Goal: Task Accomplishment & Management: Use online tool/utility

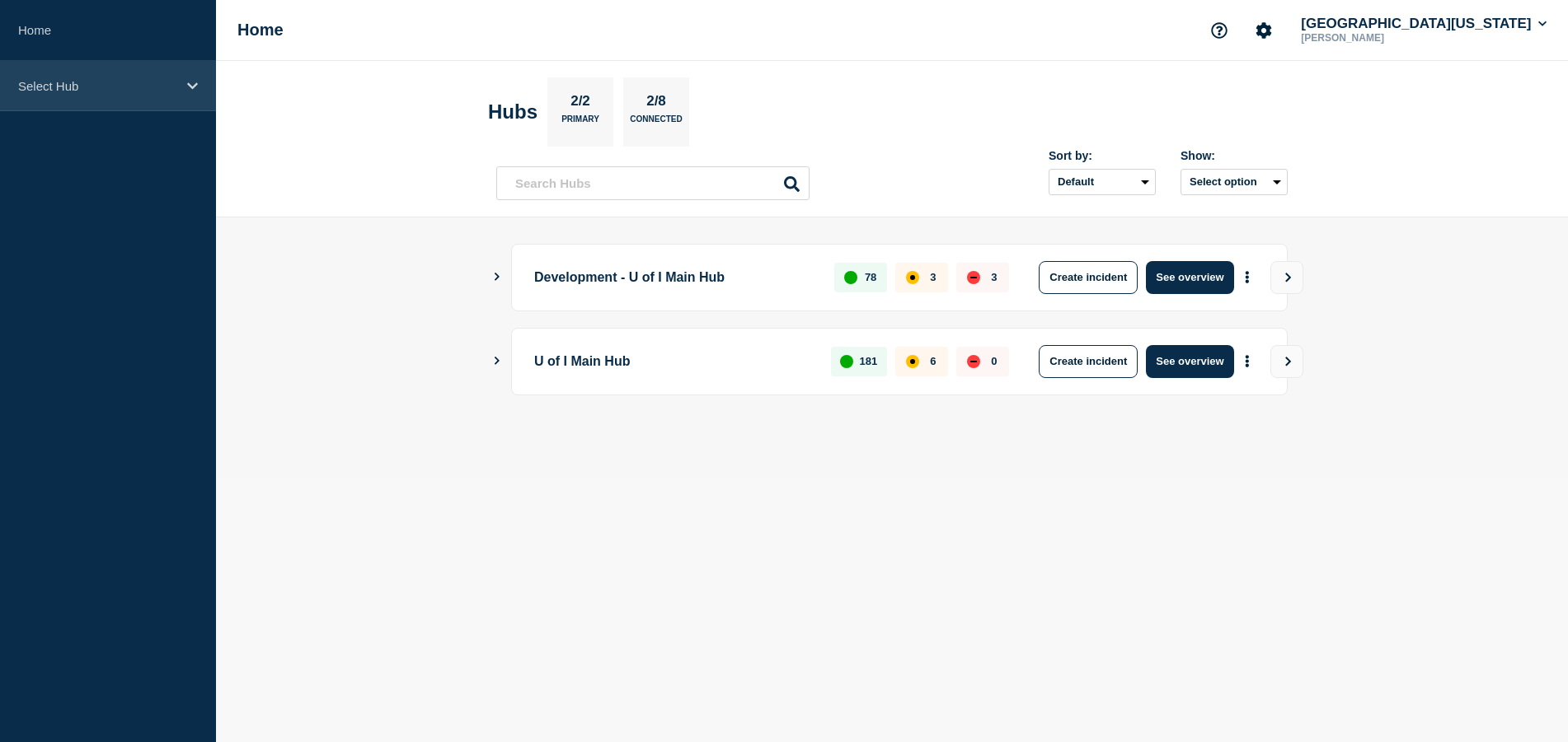
click at [193, 86] on icon at bounding box center [192, 86] width 11 height 13
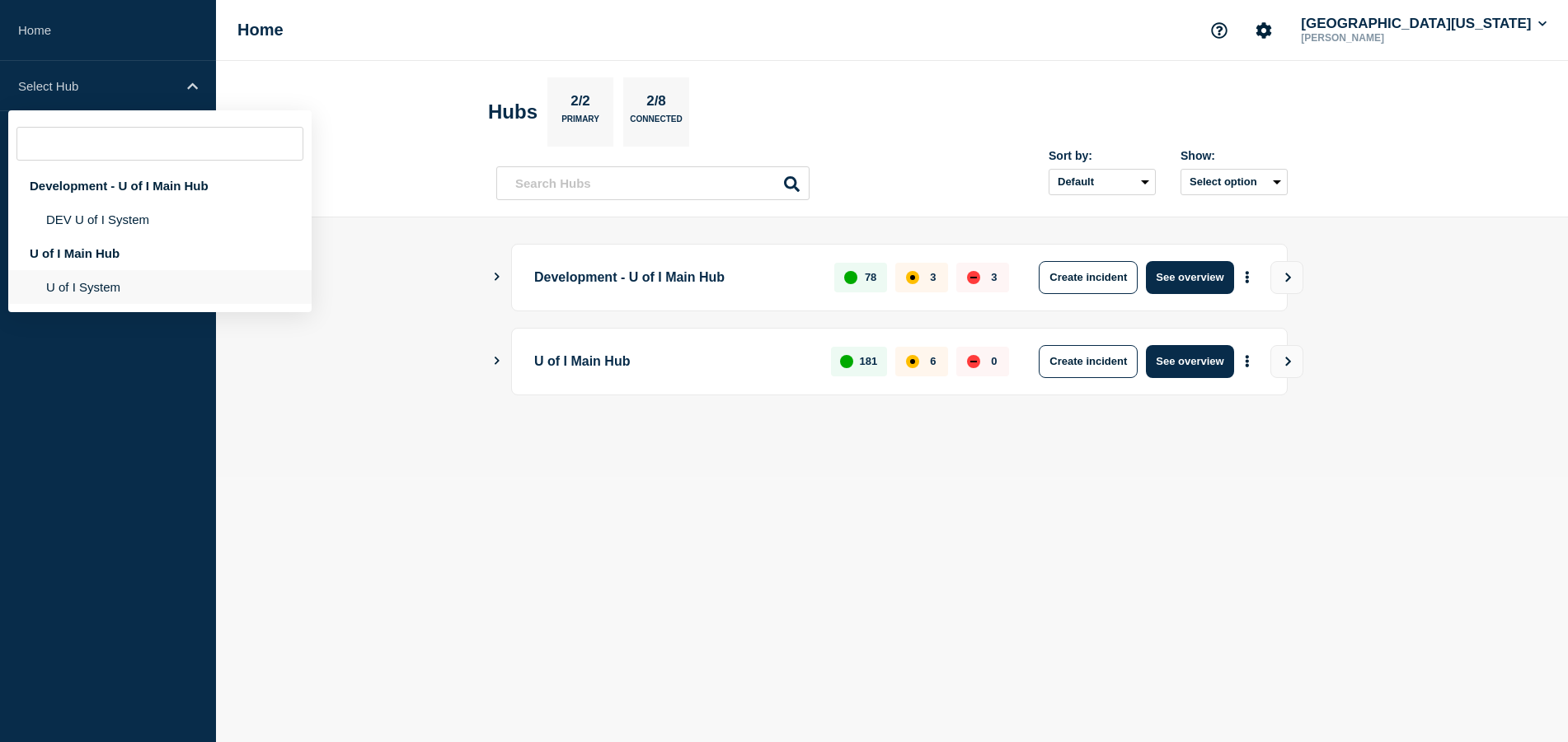
click at [92, 288] on li "U of I System" at bounding box center [160, 287] width 303 height 34
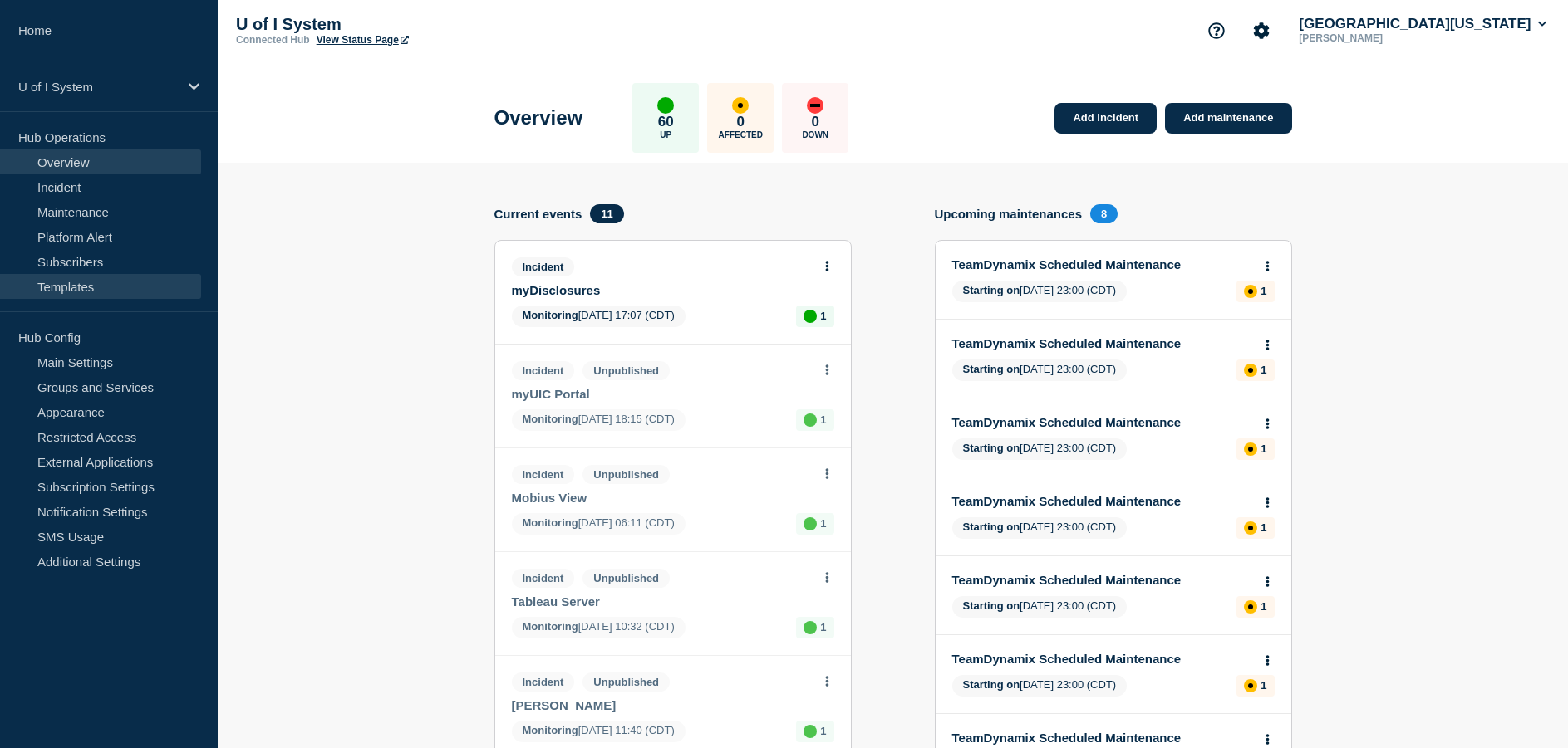
click at [64, 293] on link "Templates" at bounding box center [100, 286] width 201 height 25
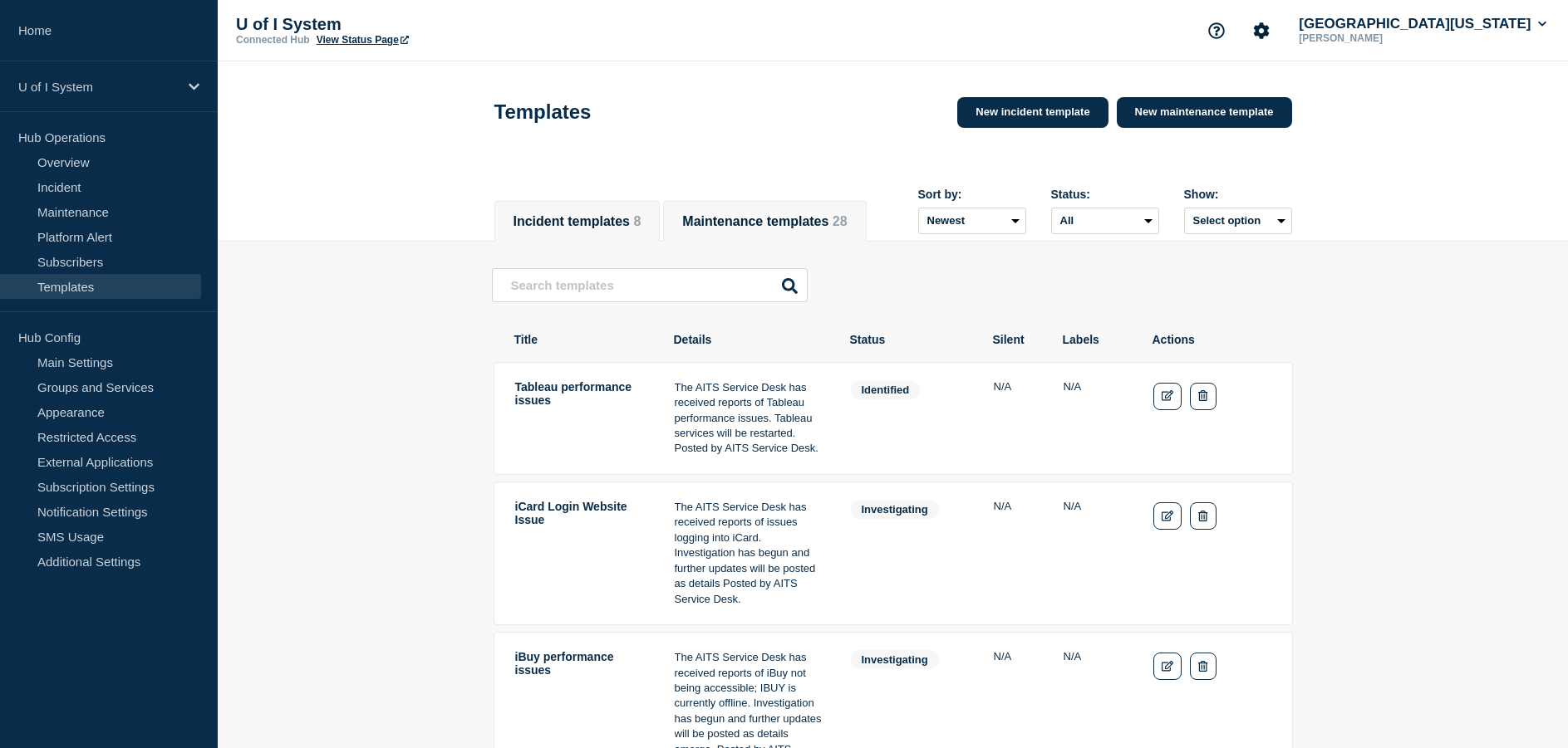
click at [753, 215] on button "Maintenance templates 28" at bounding box center [764, 222] width 165 height 15
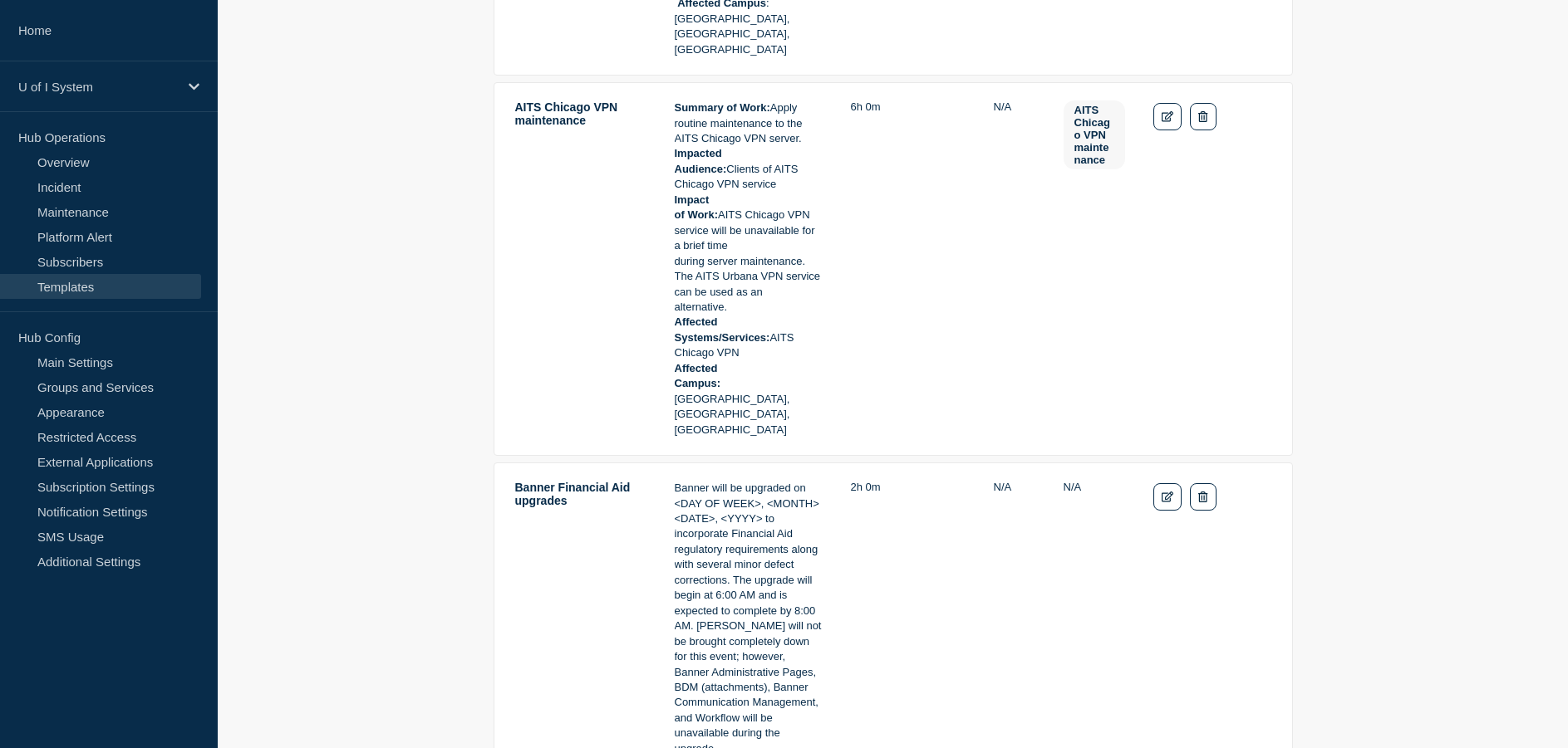
scroll to position [1329, 0]
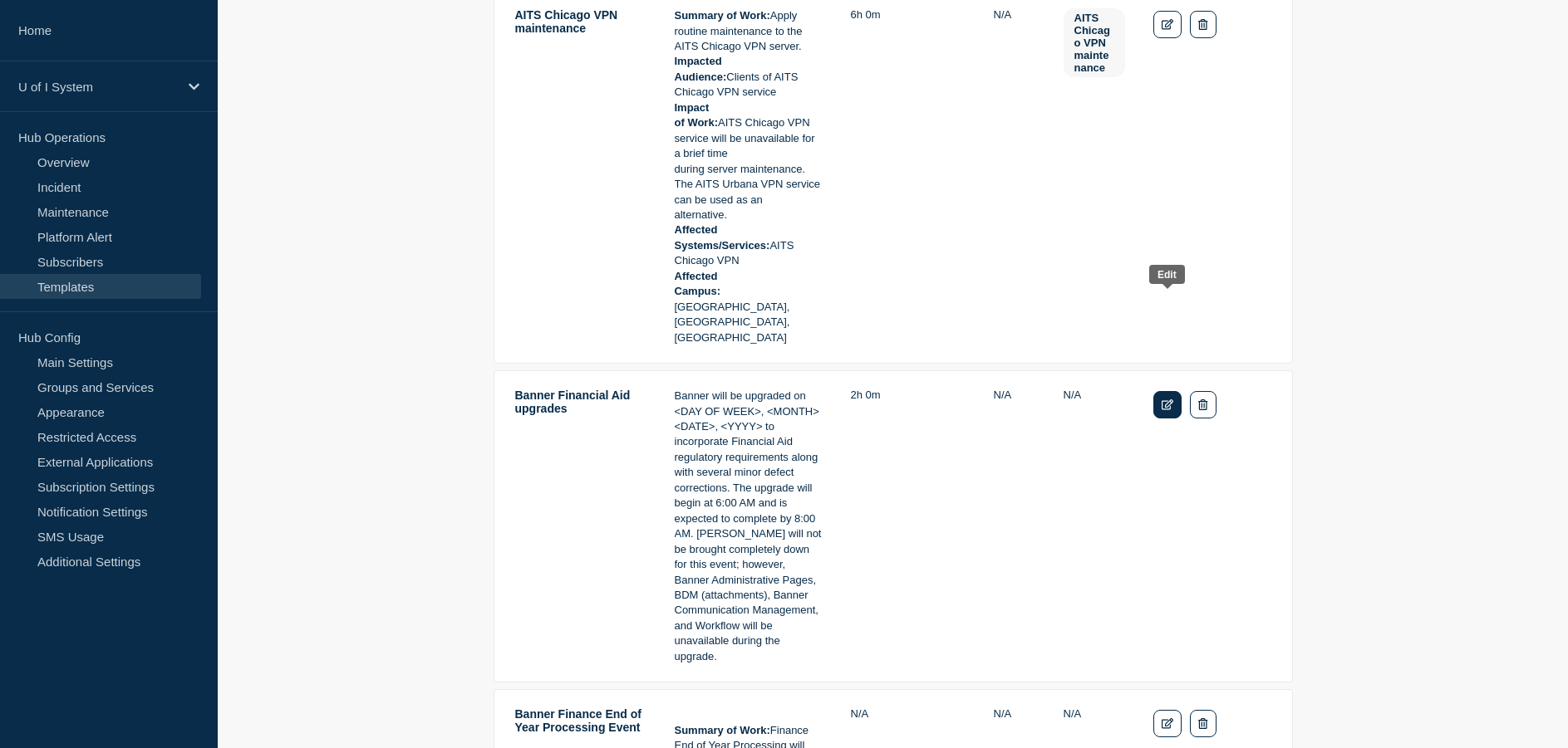
click at [1164, 399] on icon "Edit" at bounding box center [1168, 405] width 13 height 11
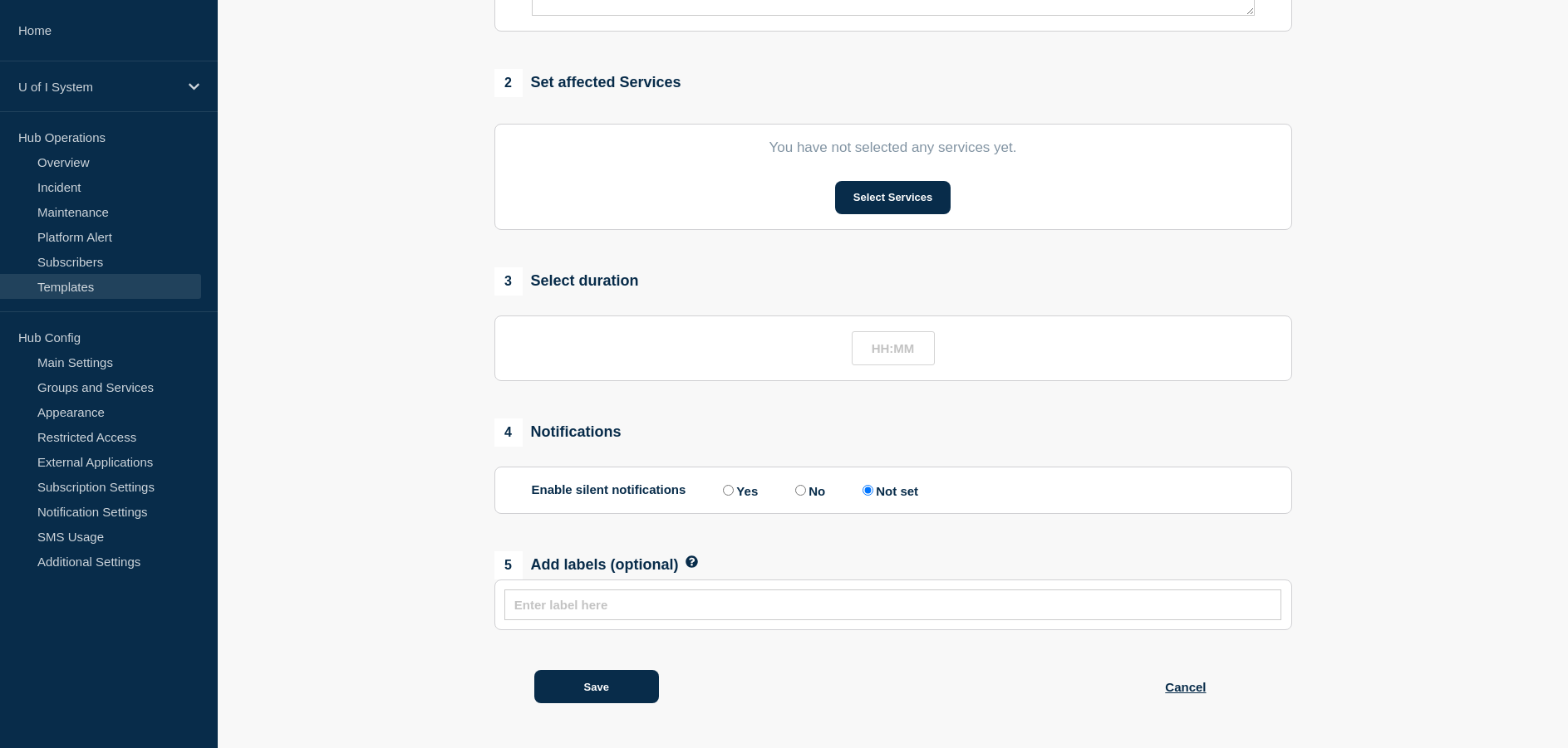
type input "Banner Financial Aid upgrades"
type input "02:00"
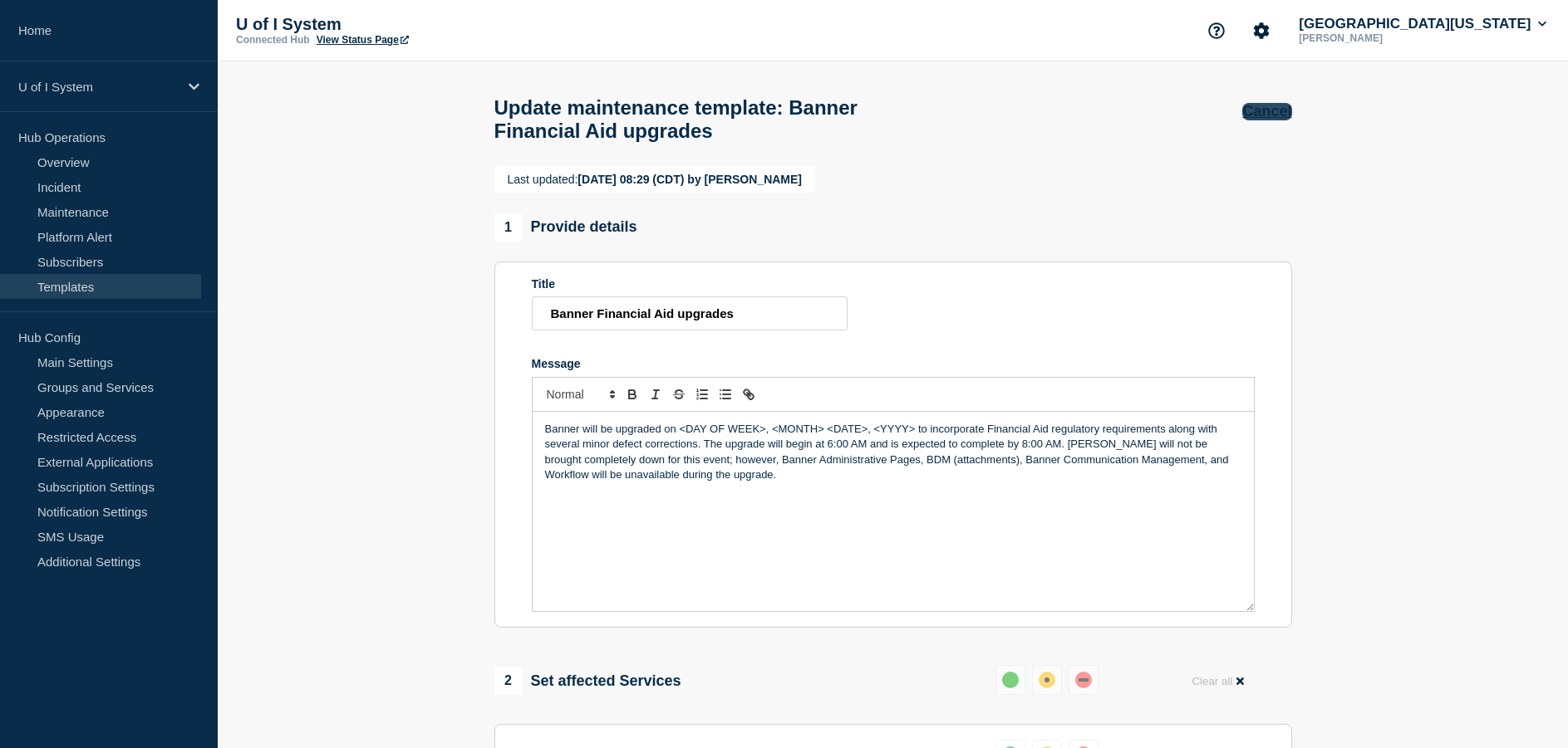
click at [1263, 112] on button "Cancel" at bounding box center [1267, 111] width 49 height 18
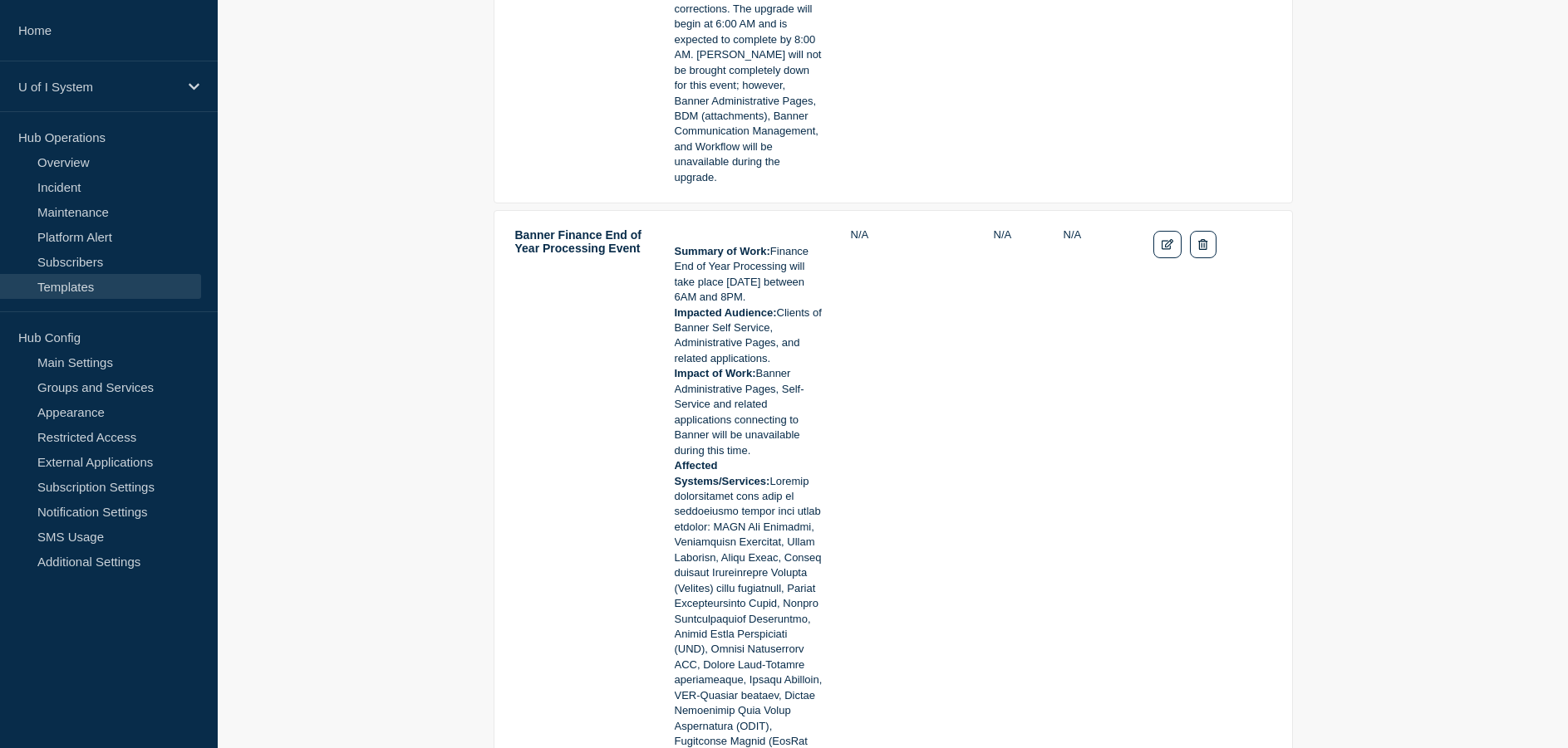
scroll to position [1827, 0]
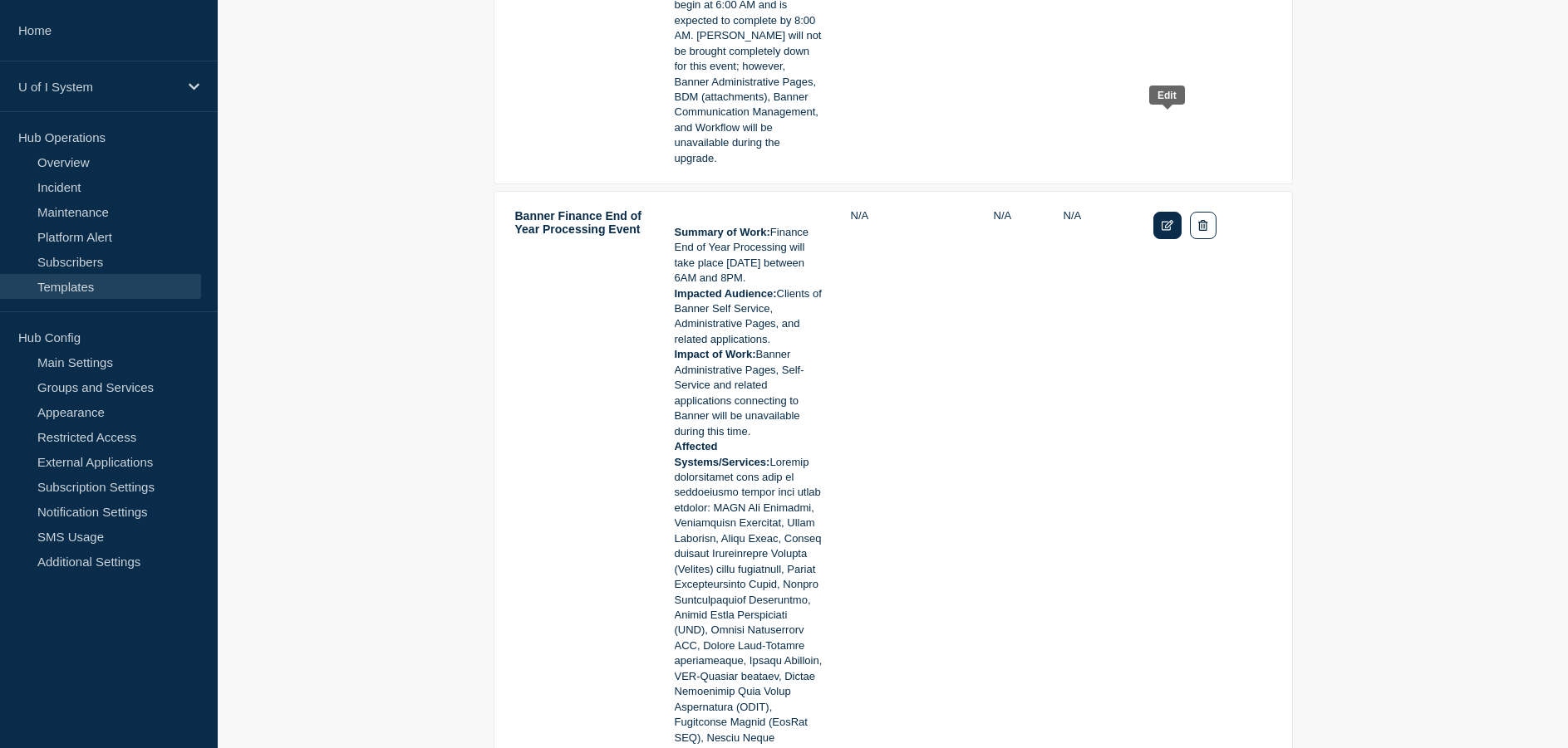
click at [1175, 212] on link "Edit" at bounding box center [1168, 226] width 29 height 27
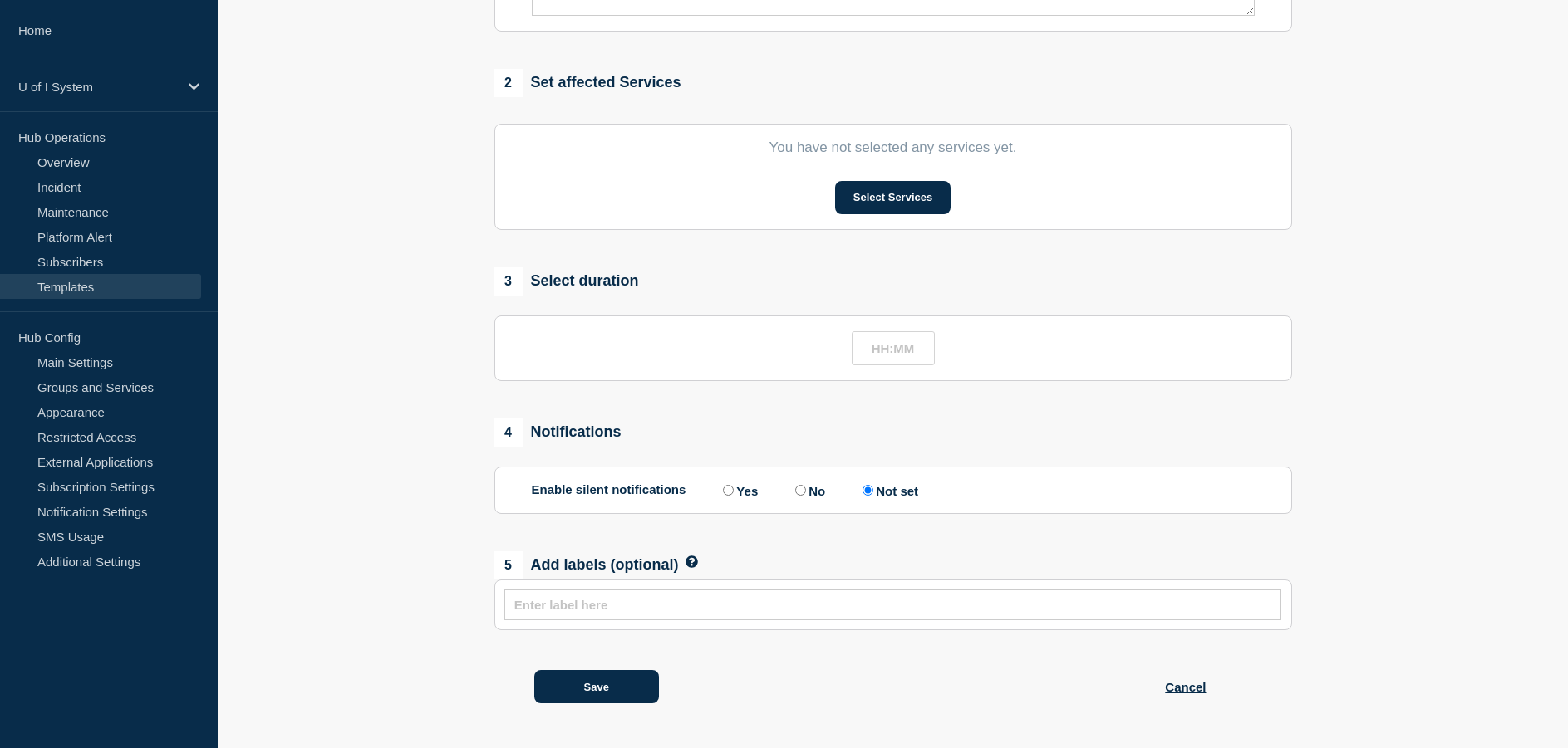
type input "Banner Finance End of Year Processing Event"
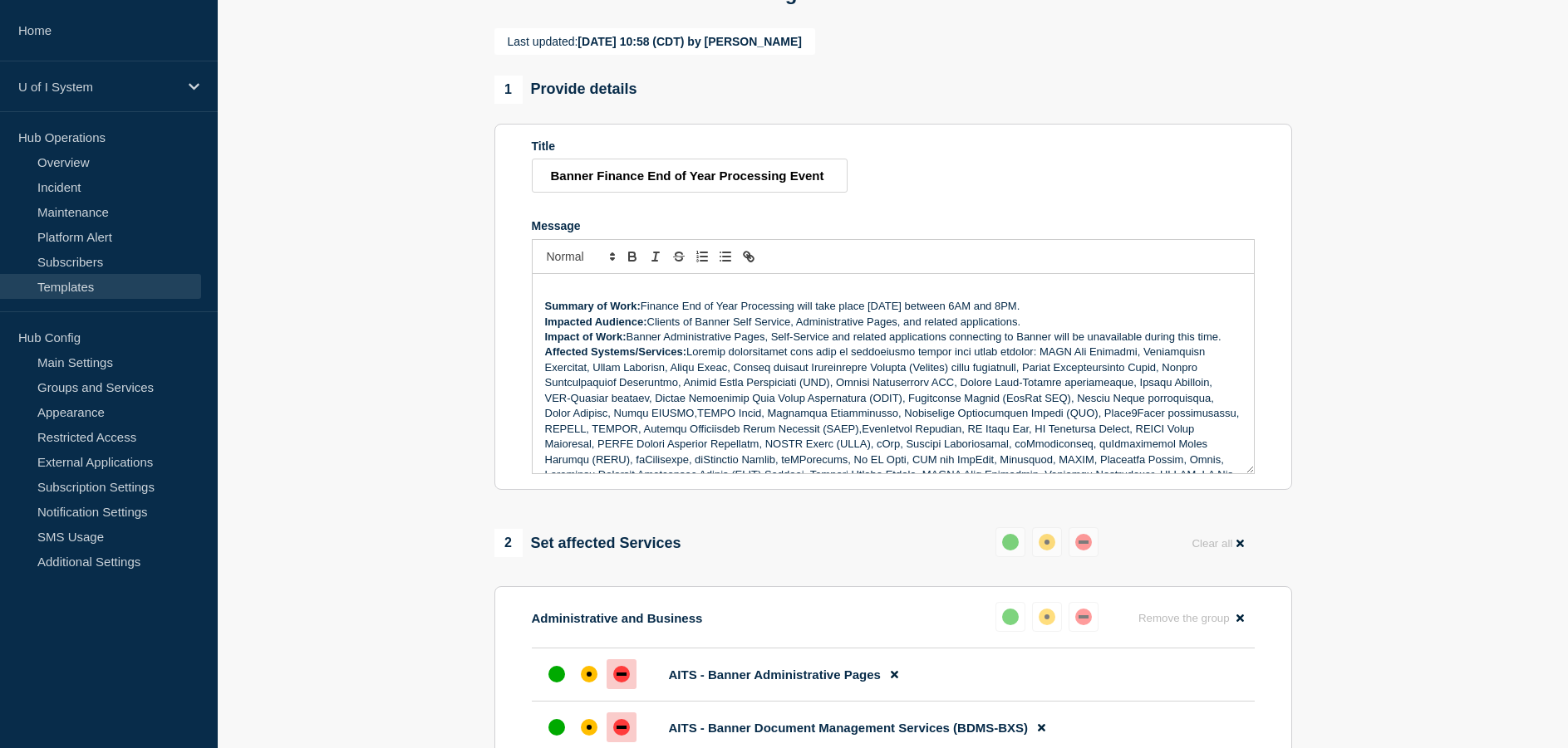
scroll to position [123, 0]
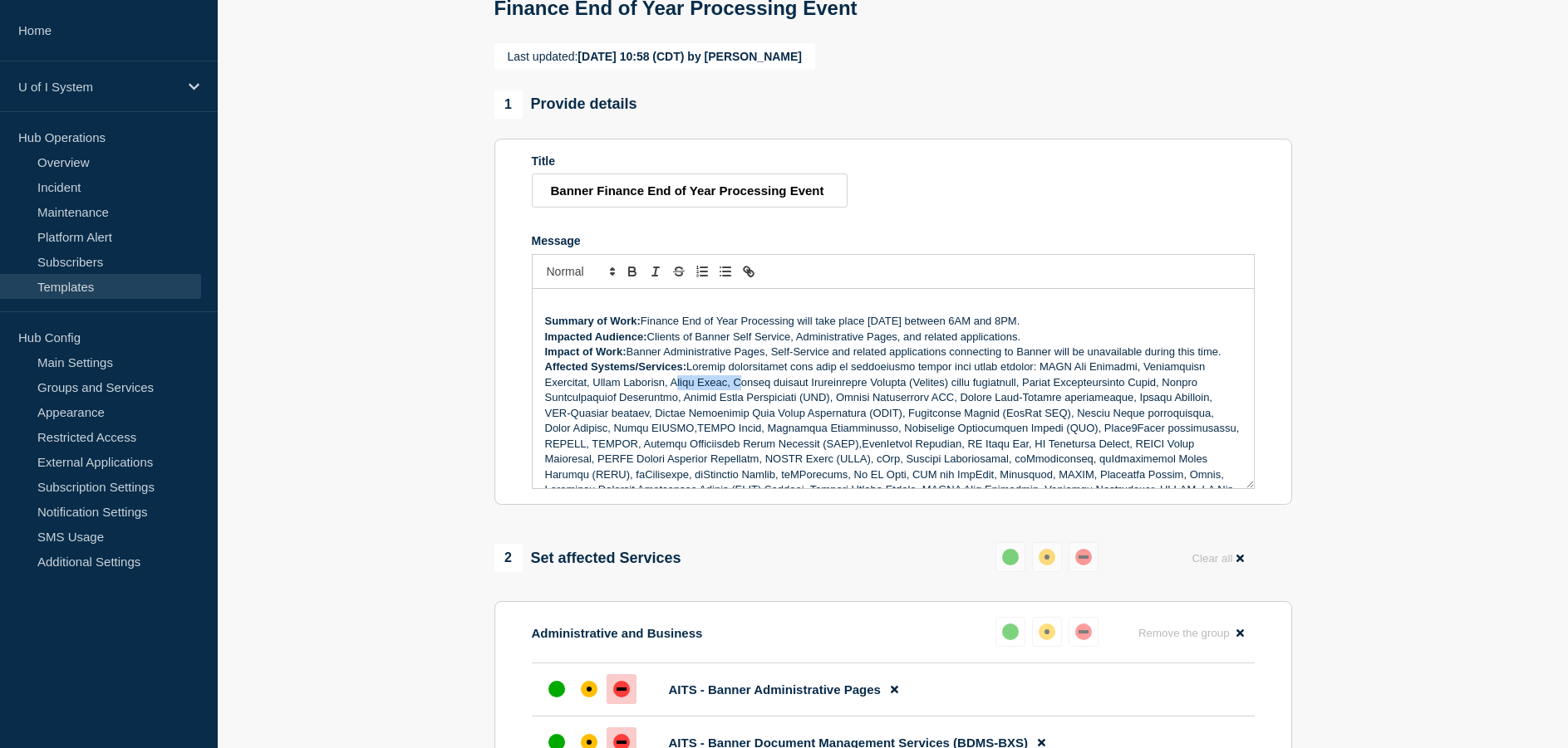
drag, startPoint x: 682, startPoint y: 417, endPoint x: 625, endPoint y: 416, distance: 57.0
click at [625, 416] on p "Affected Systems/Services:" at bounding box center [893, 436] width 697 height 154
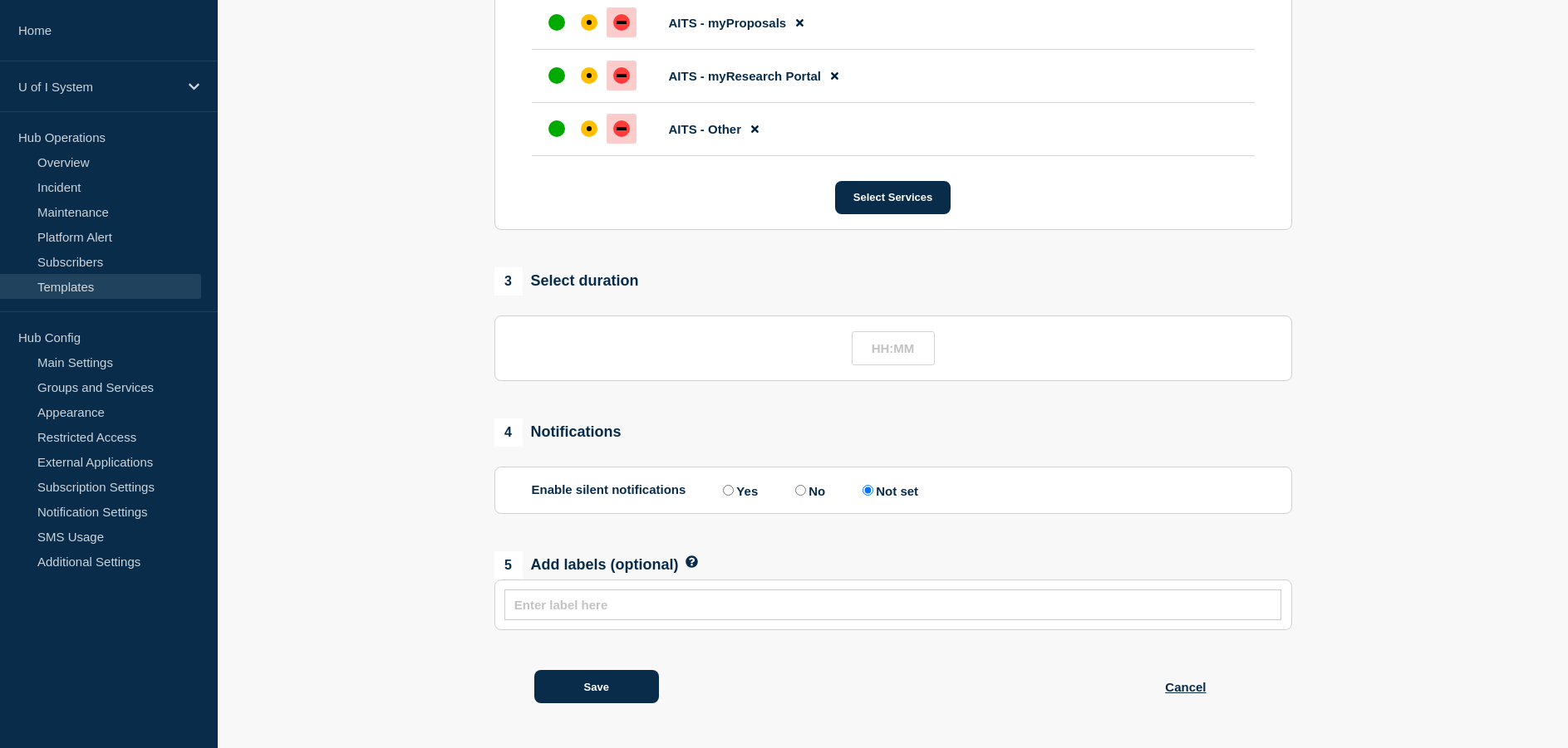
scroll to position [2033, 0]
click at [602, 678] on button "Save" at bounding box center [596, 686] width 125 height 33
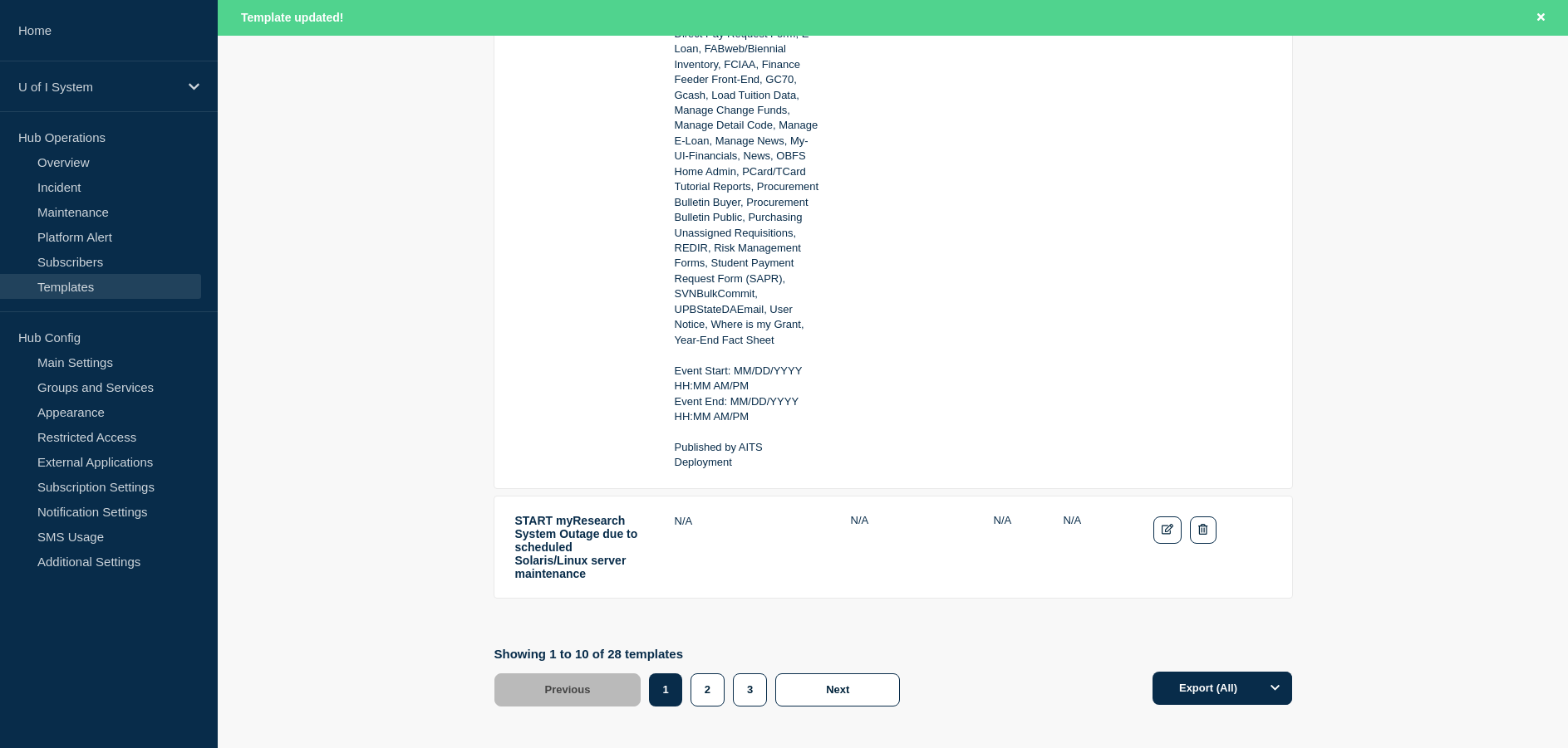
scroll to position [3832, 0]
click at [711, 672] on button "2" at bounding box center [708, 688] width 34 height 33
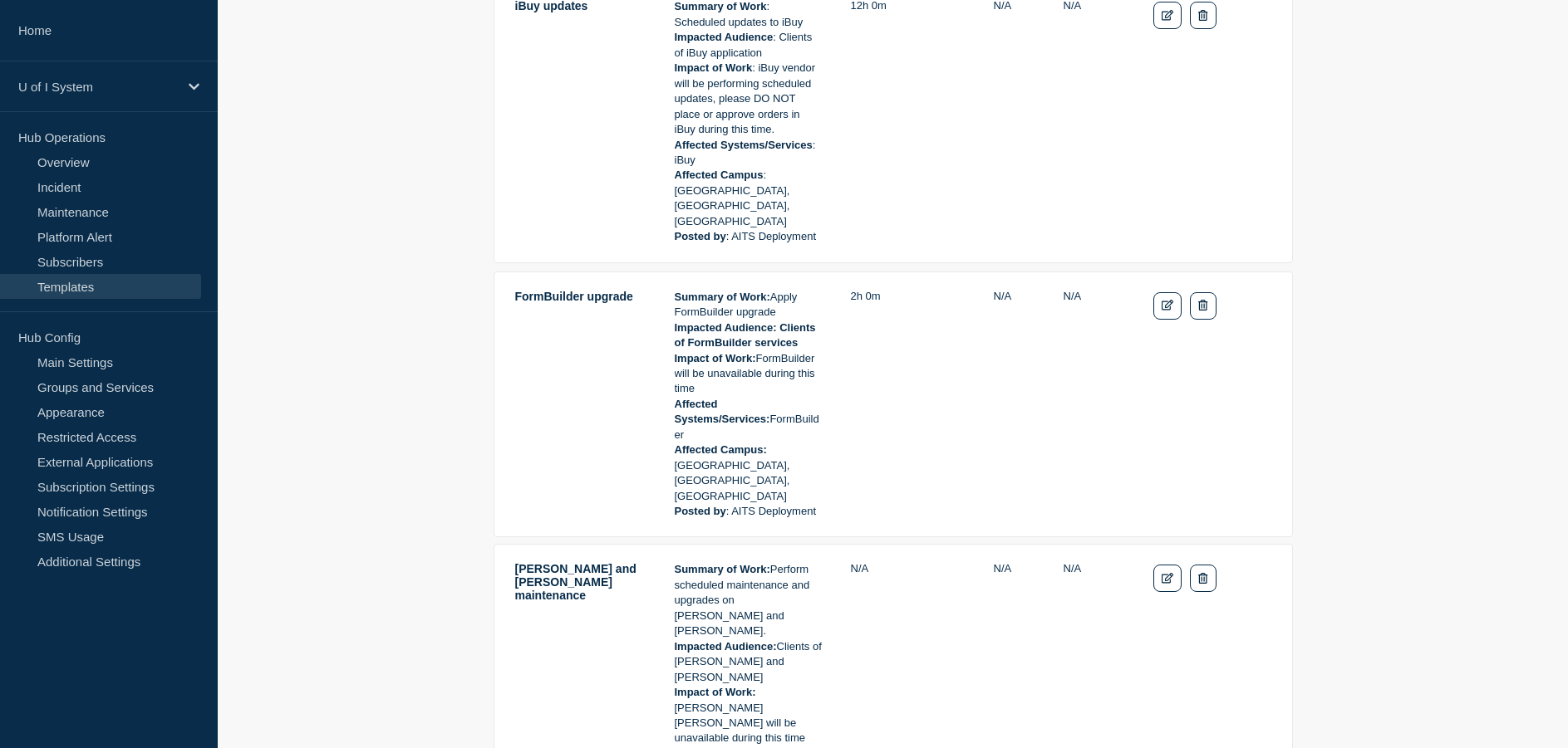
scroll to position [3156, 0]
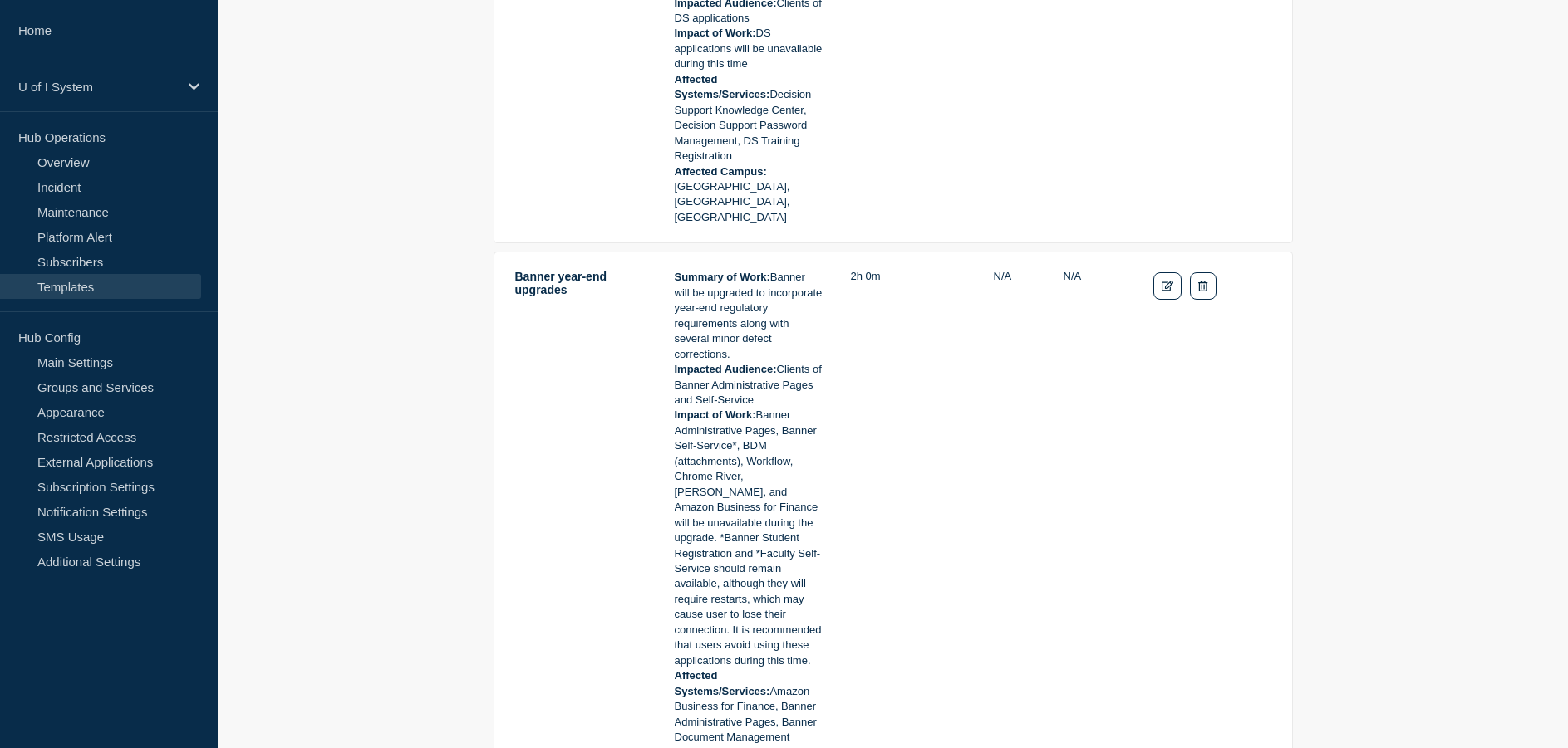
scroll to position [499, 0]
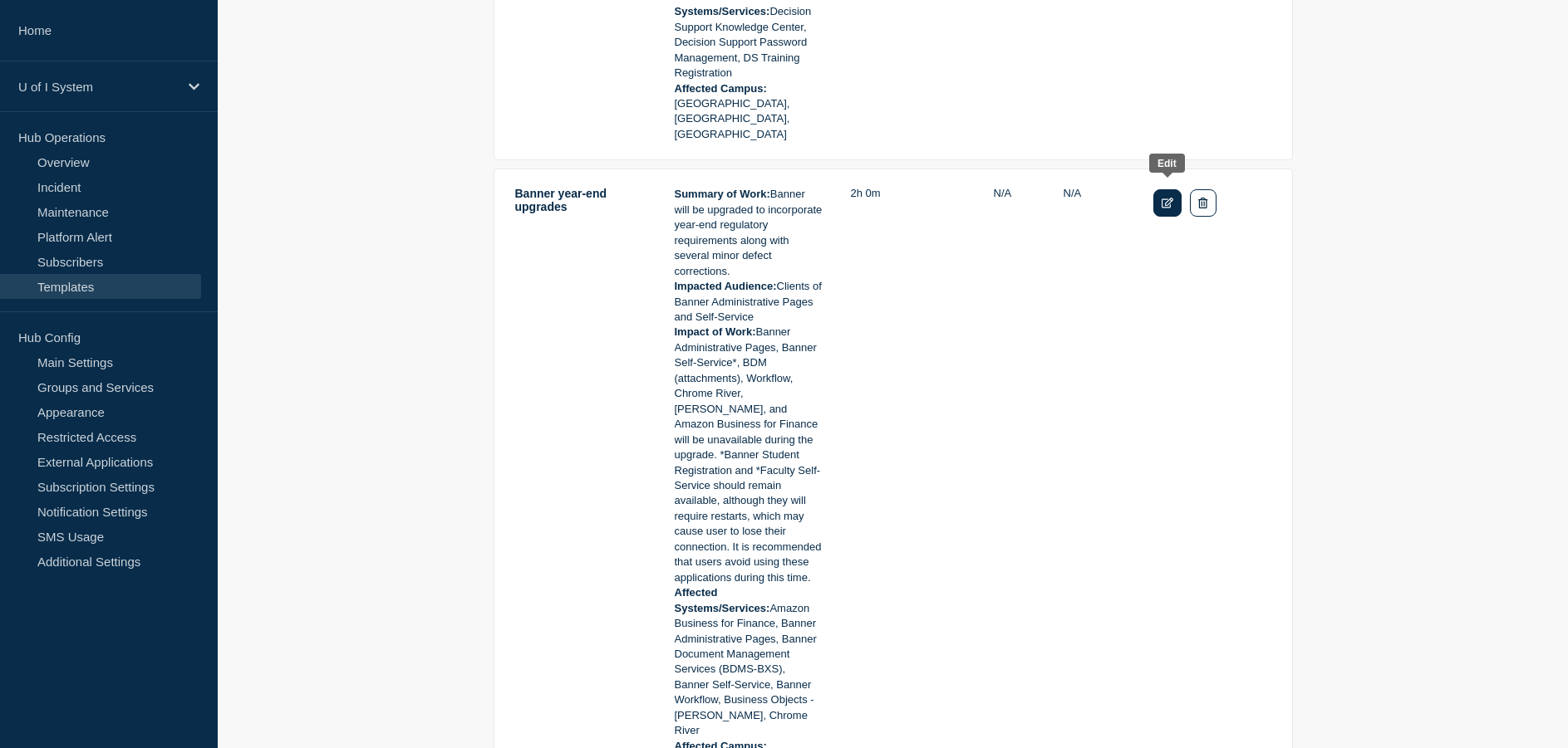
click at [1163, 198] on icon "Edit" at bounding box center [1168, 203] width 13 height 11
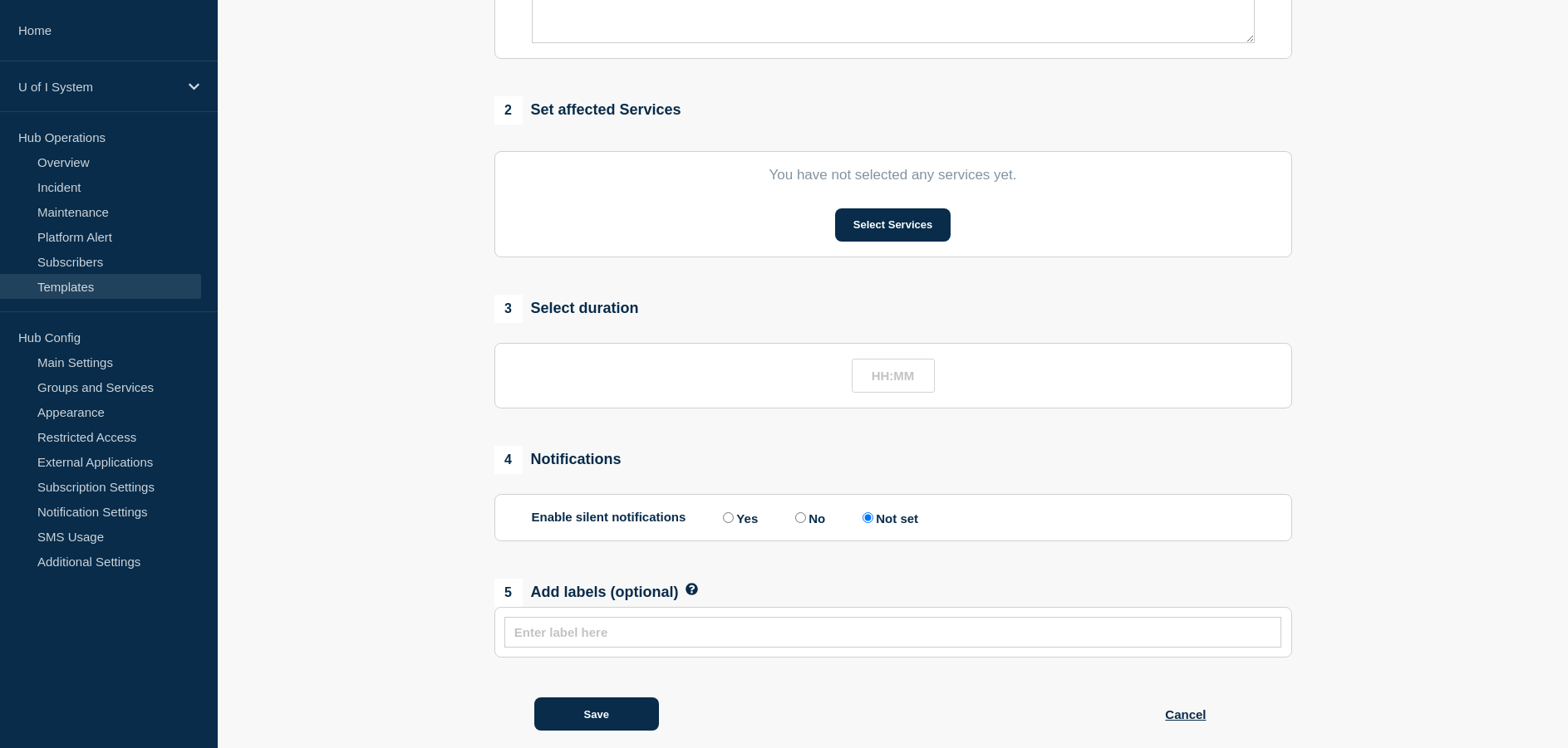
type input "Banner year-end upgrades"
type input "02:00"
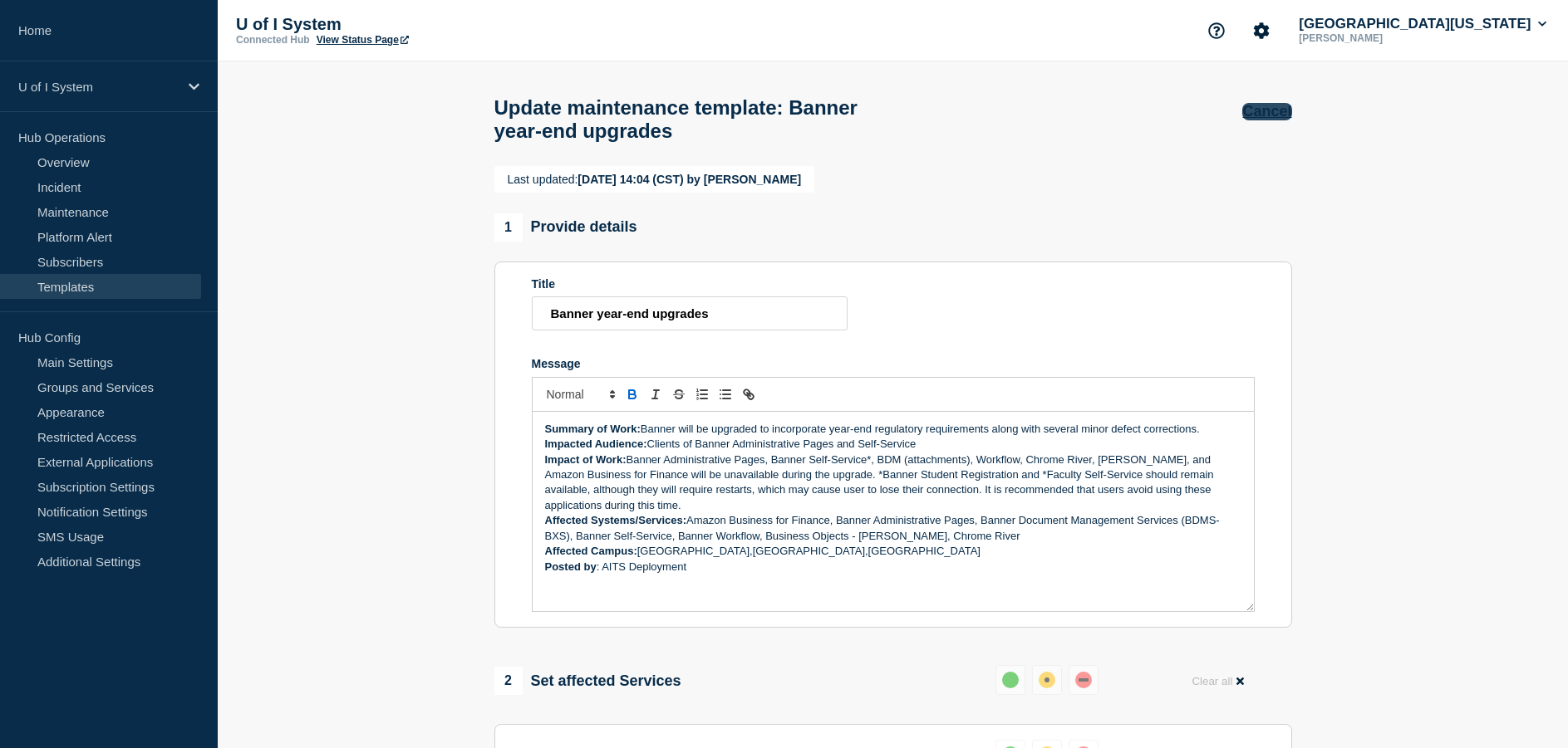
click at [1270, 105] on button "Cancel" at bounding box center [1267, 111] width 49 height 18
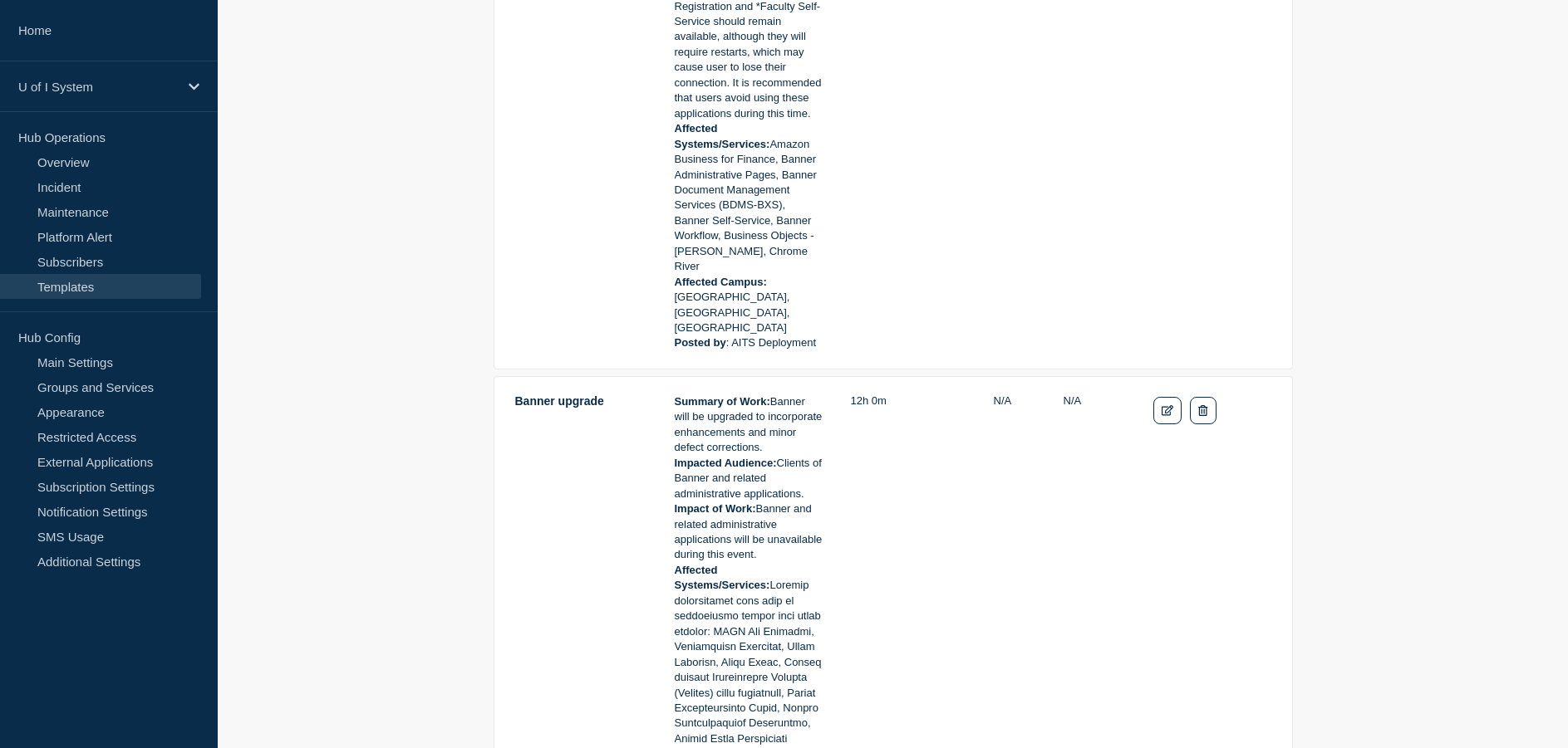
scroll to position [996, 0]
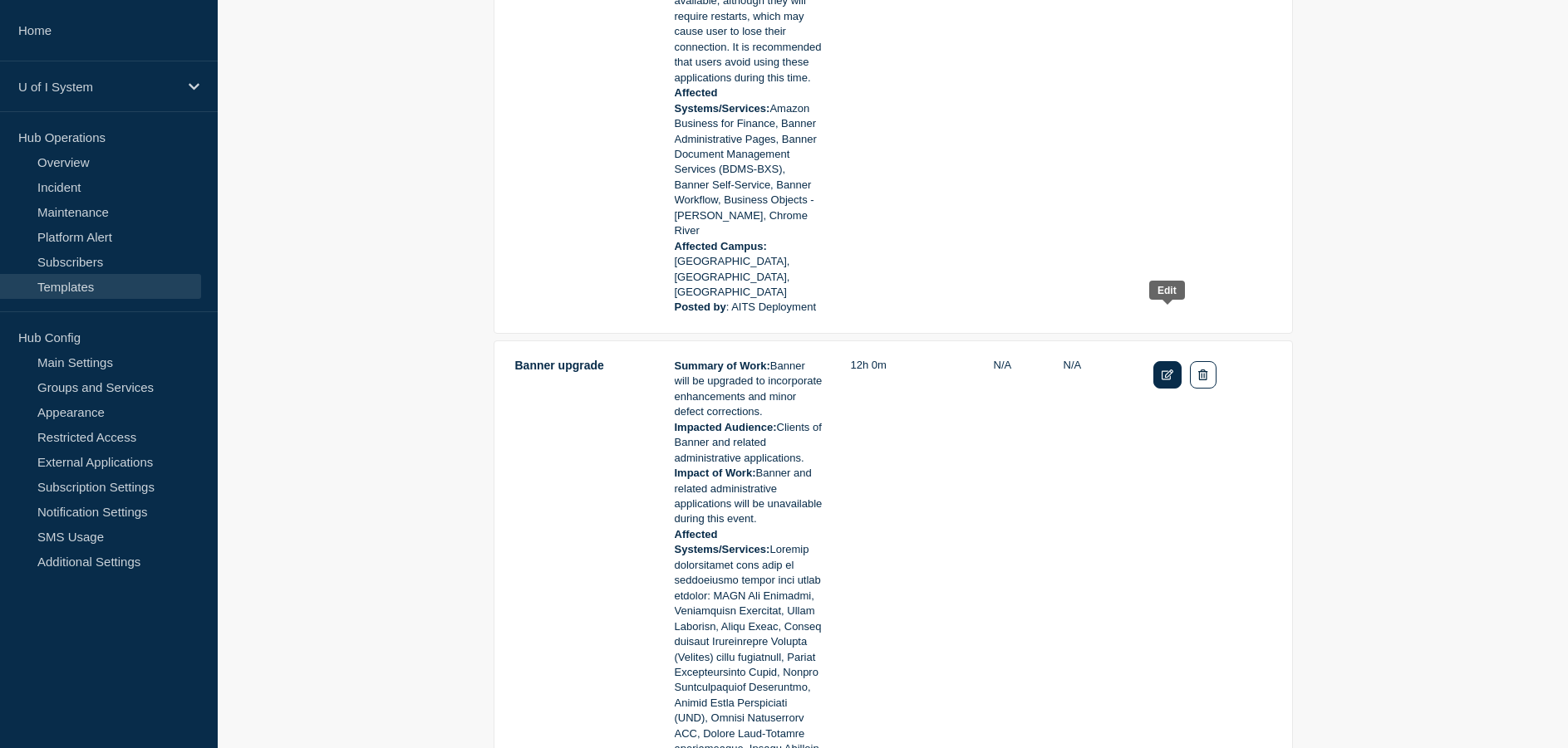
click at [1168, 370] on icon "Edit" at bounding box center [1168, 375] width 13 height 11
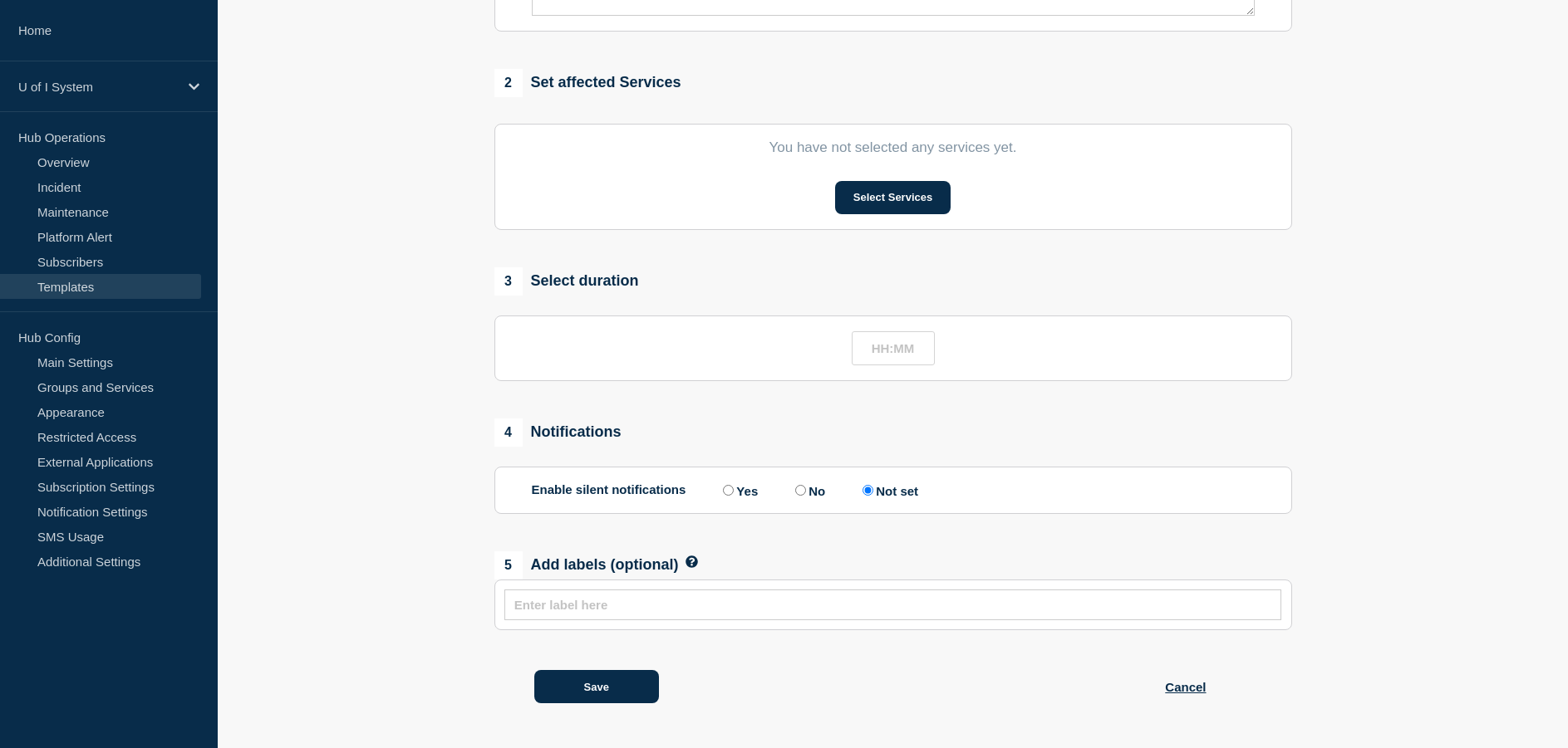
type input "Banner upgrade"
type input "12:00"
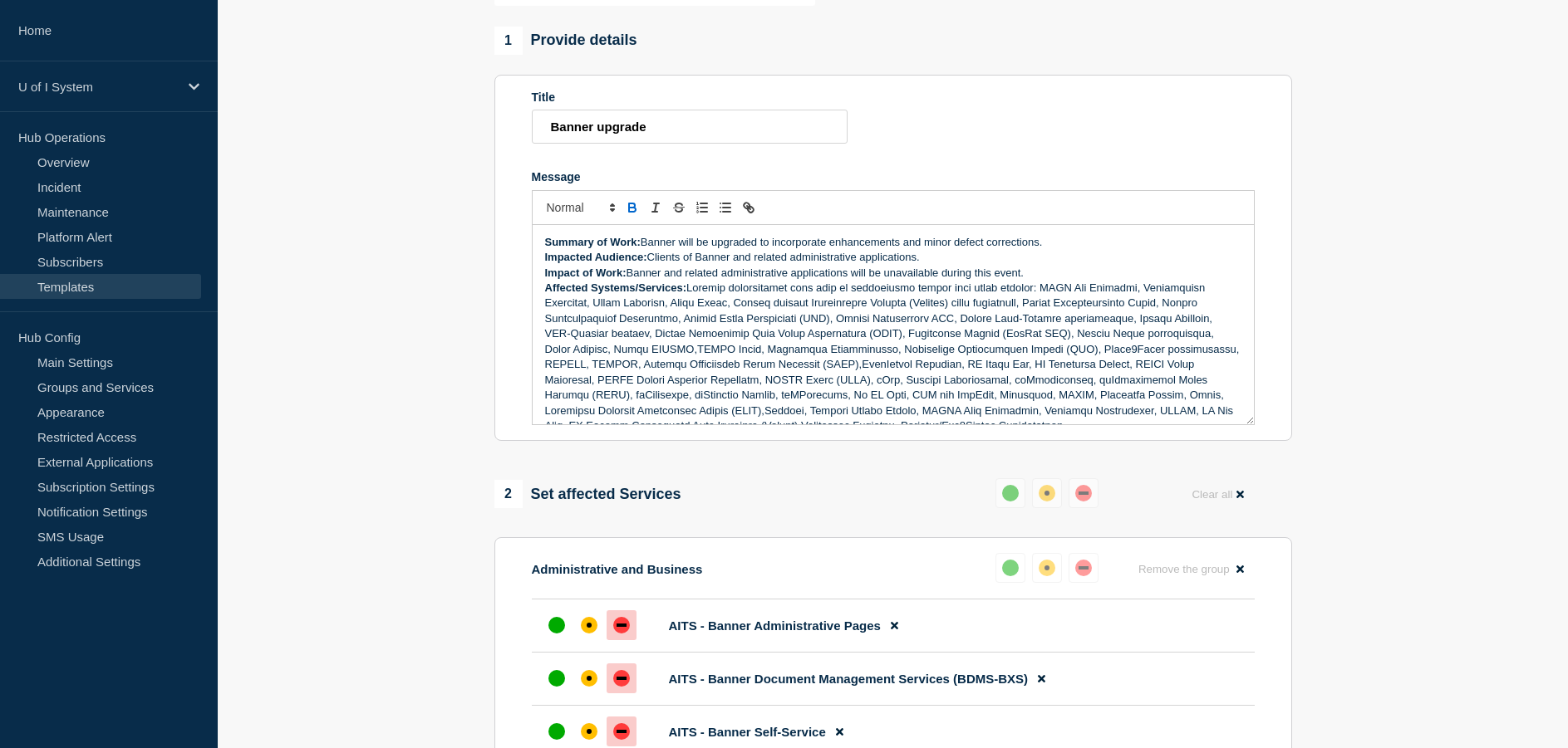
scroll to position [185, 0]
click at [679, 312] on p "Affected Systems/Services:" at bounding box center [893, 359] width 697 height 154
drag, startPoint x: 669, startPoint y: 313, endPoint x: 635, endPoint y: 313, distance: 34.0
click at [635, 313] on p "Affected Systems/Services:" at bounding box center [893, 359] width 697 height 154
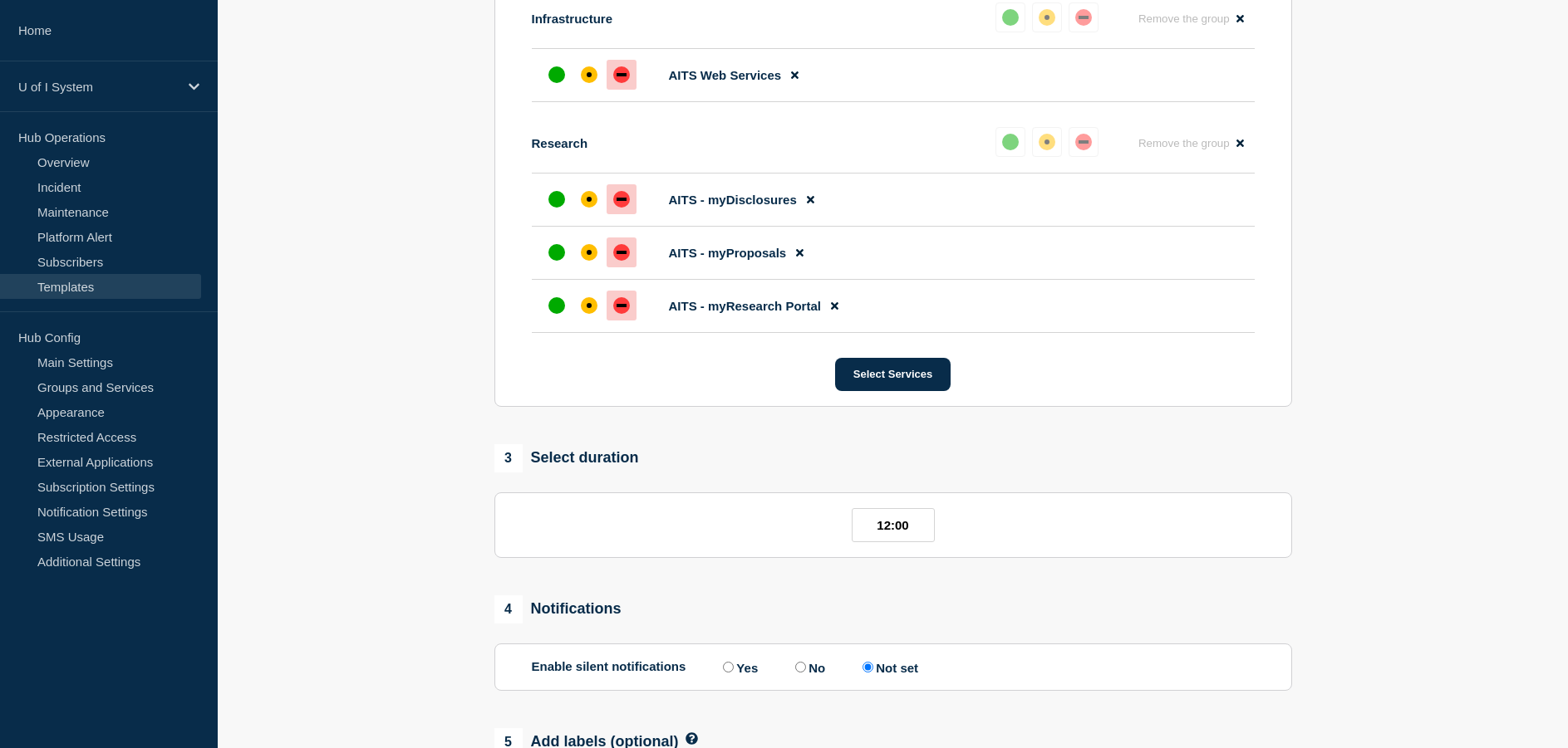
scroll to position [1846, 0]
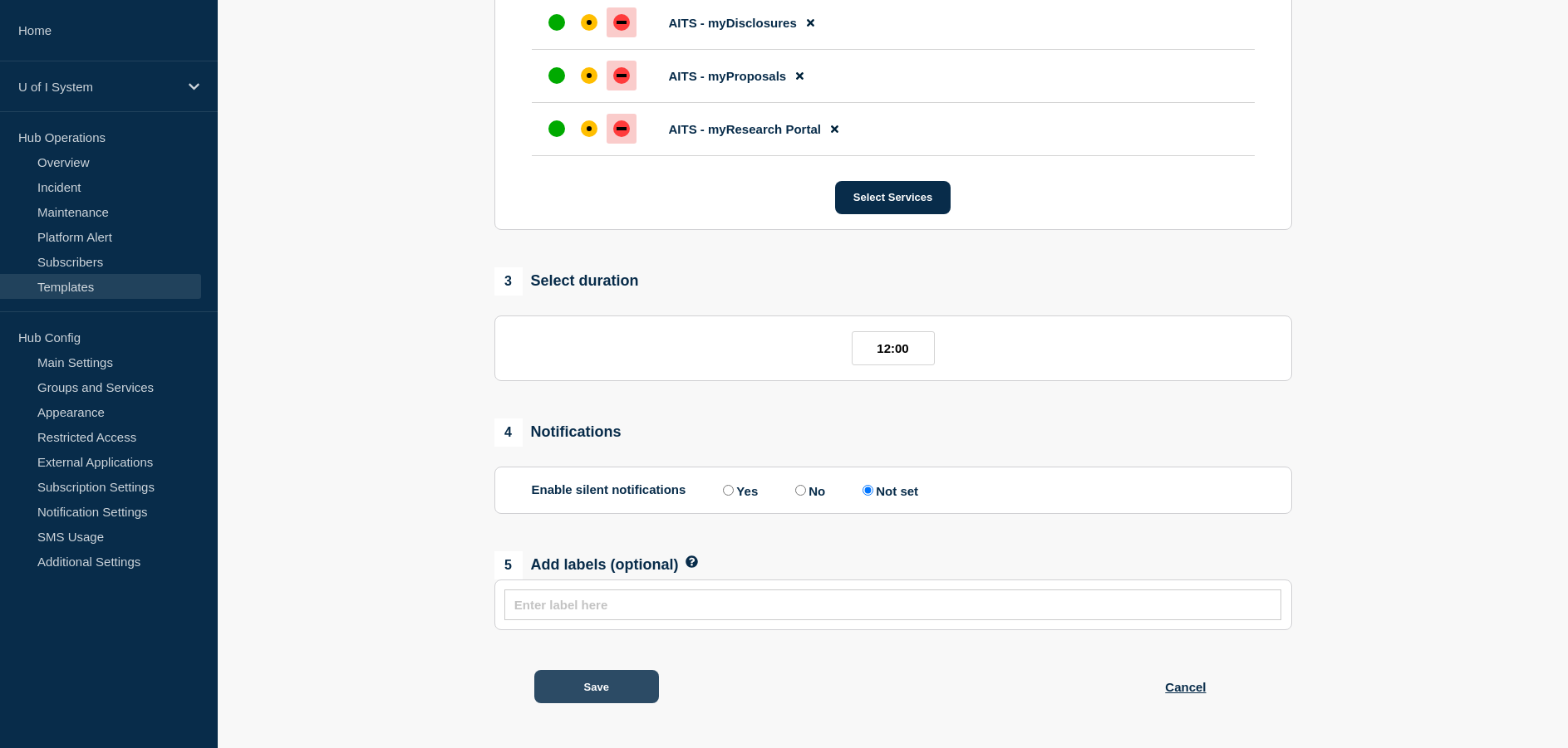
click at [568, 691] on button "Save" at bounding box center [596, 686] width 125 height 33
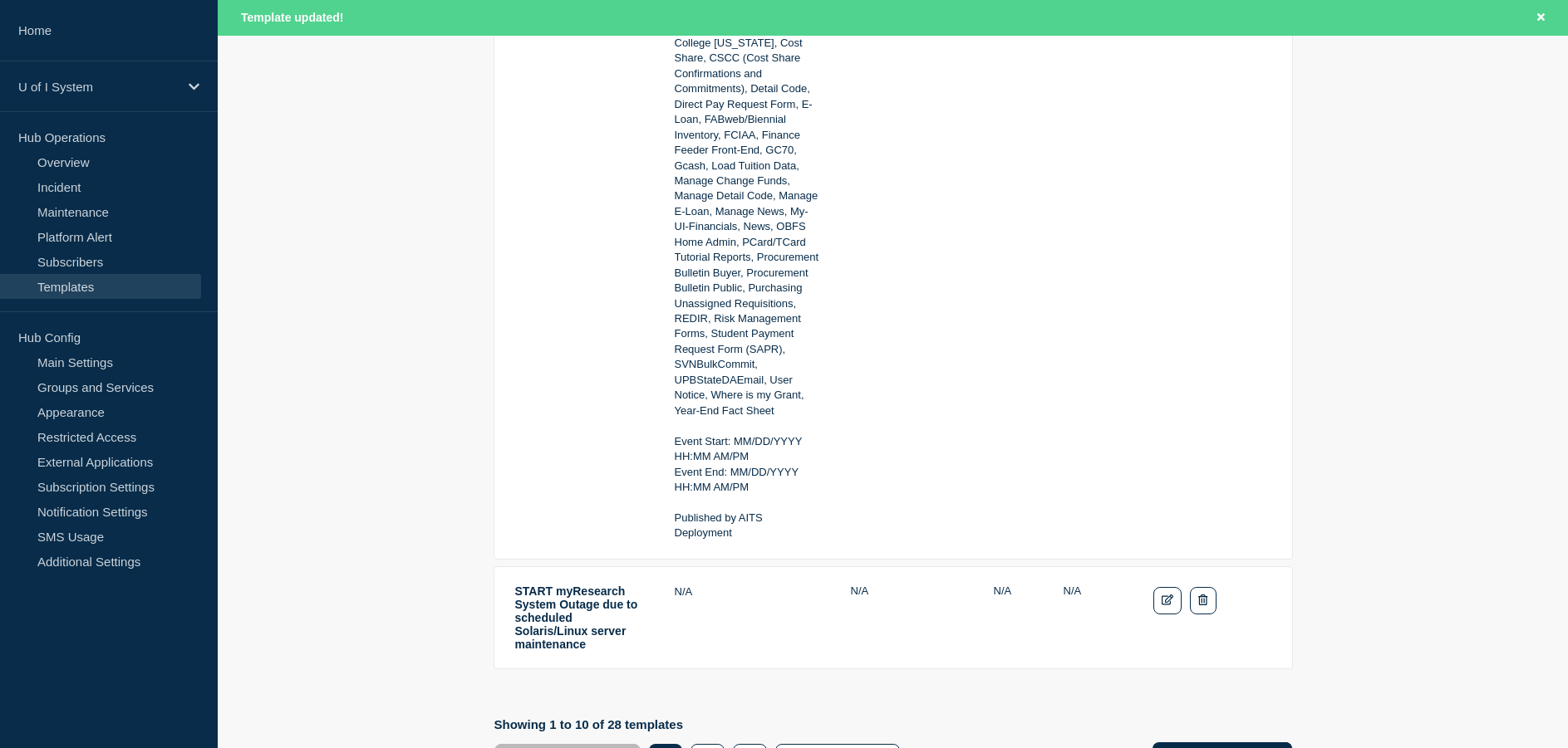
scroll to position [3821, 0]
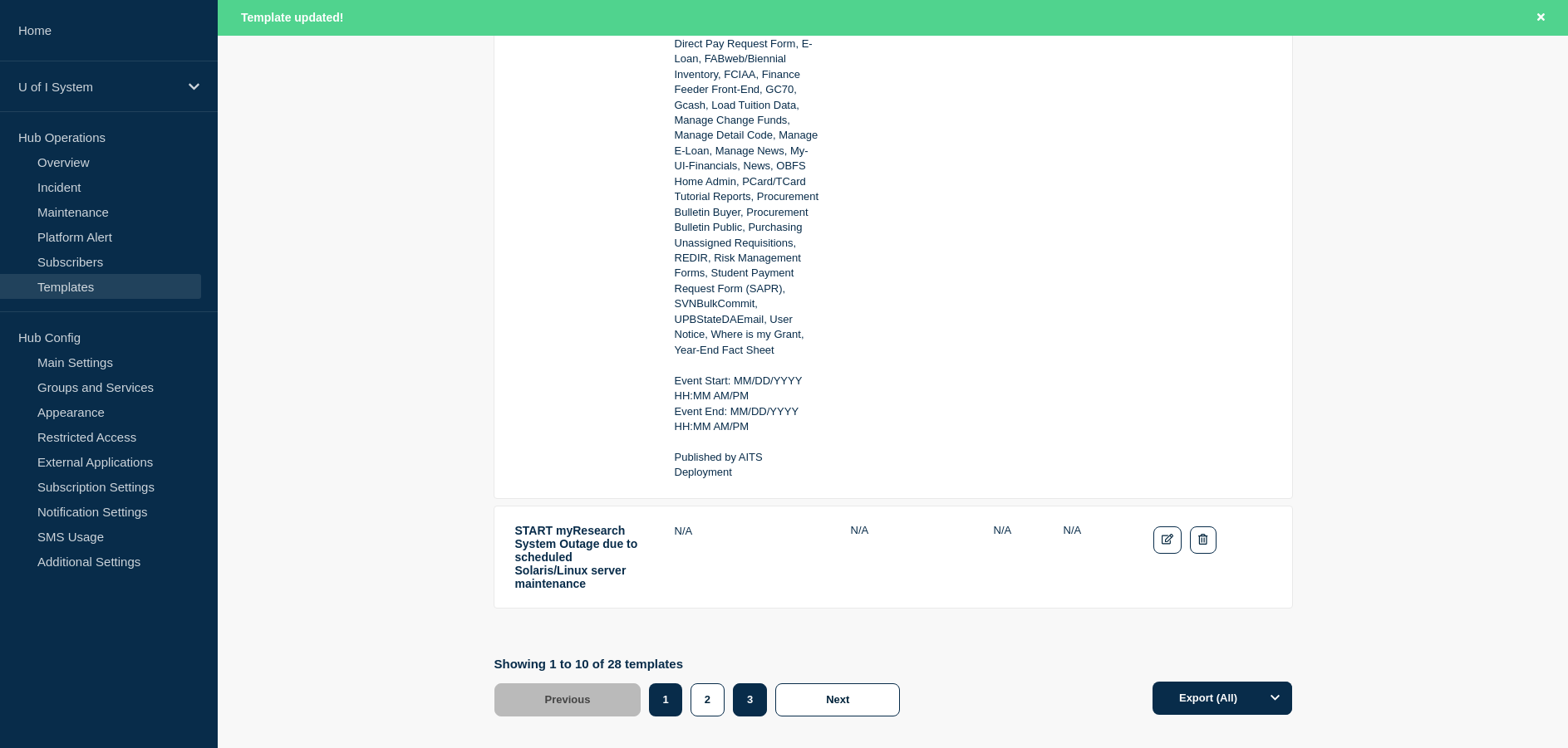
click at [751, 684] on button "3" at bounding box center [750, 700] width 34 height 33
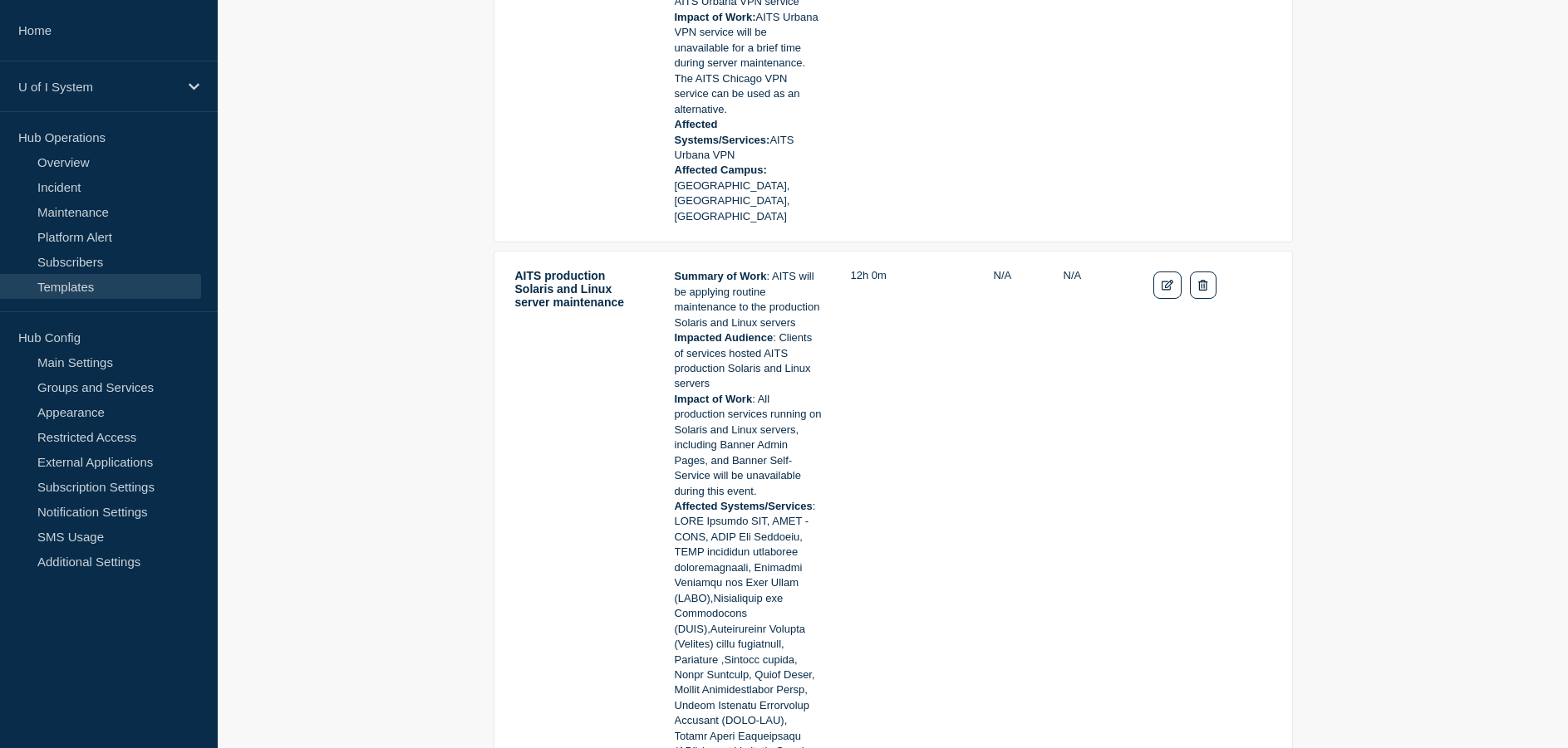
scroll to position [2955, 0]
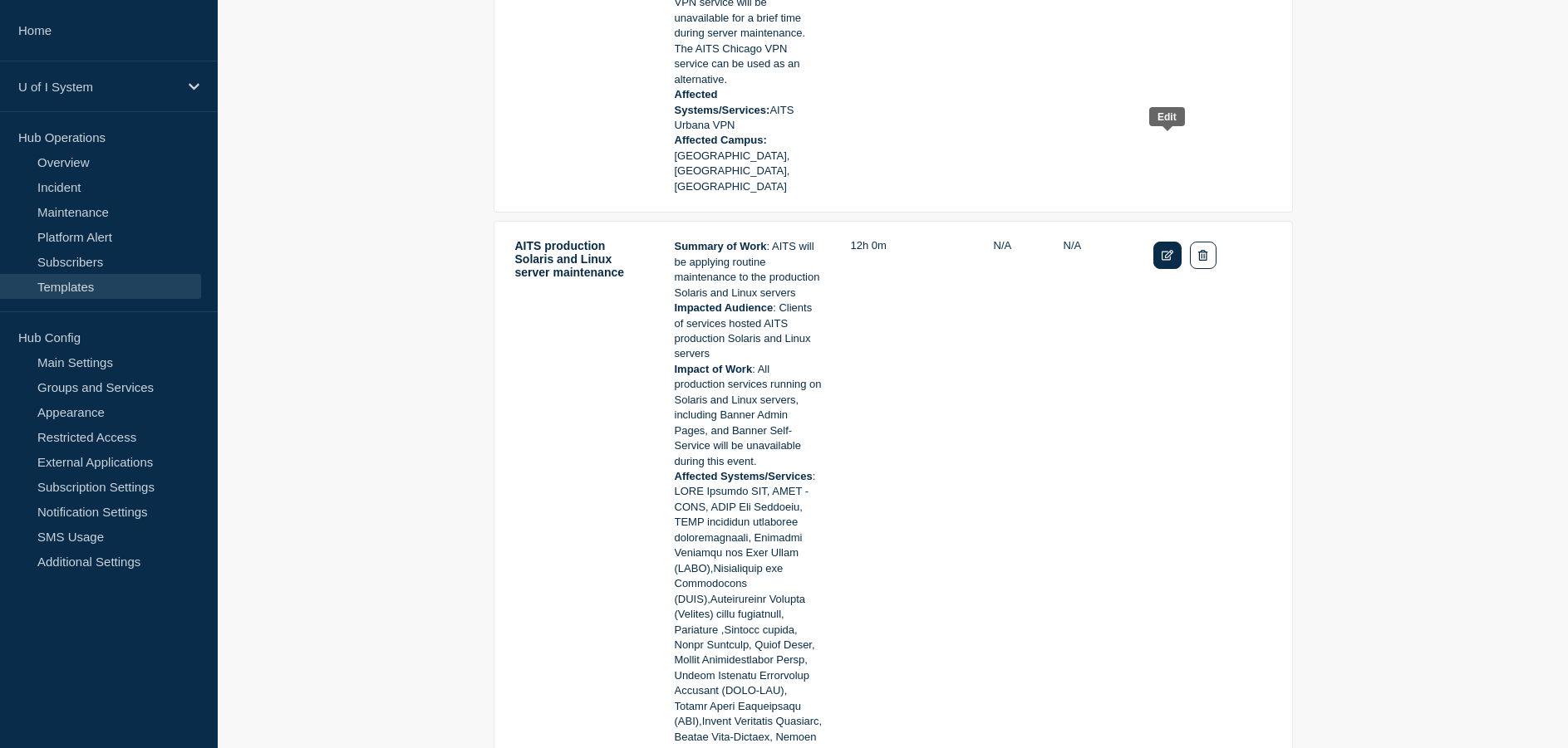
click at [1170, 250] on icon "Edit" at bounding box center [1168, 255] width 13 height 11
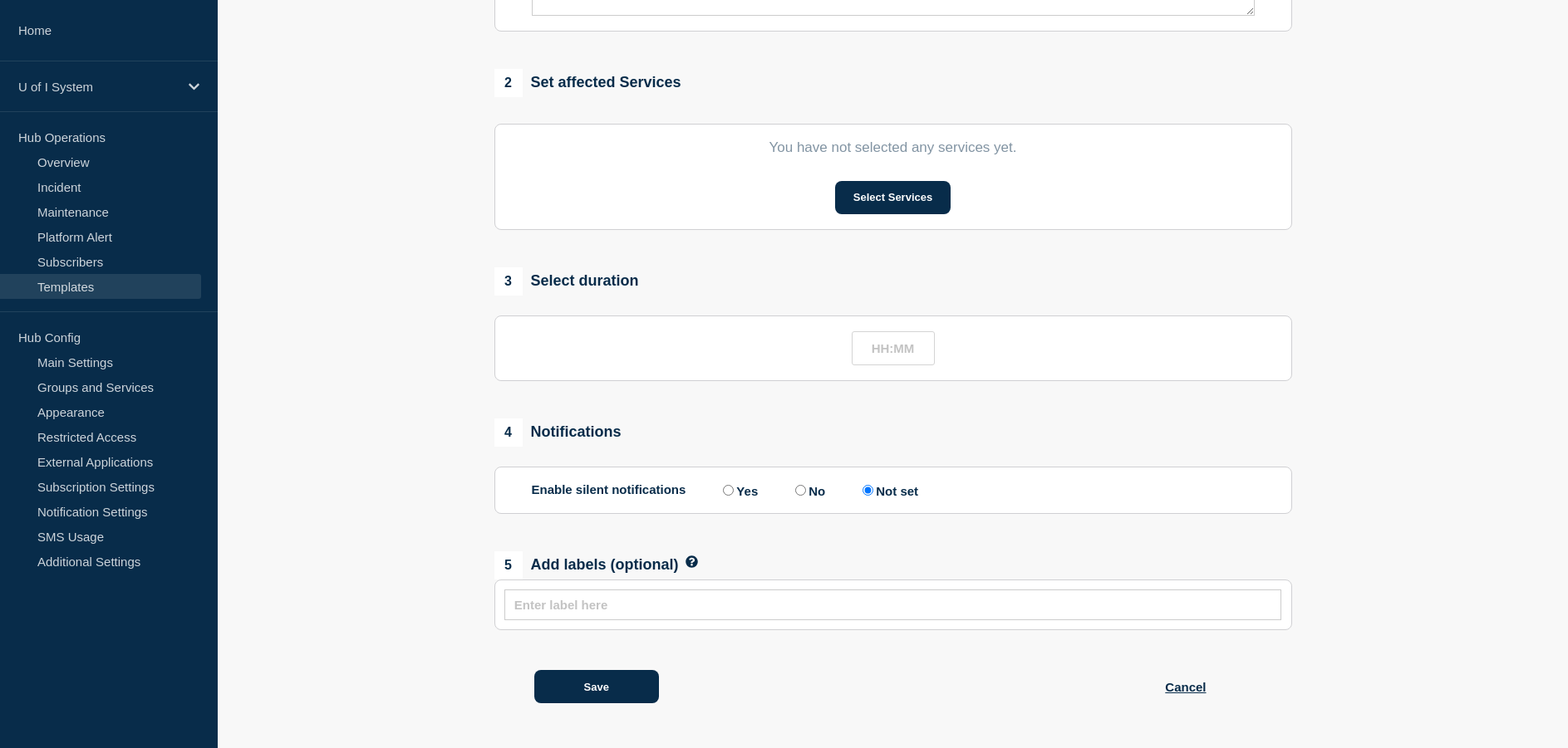
type input "AITS production Solaris and Linux server maintenance"
type input "12:00"
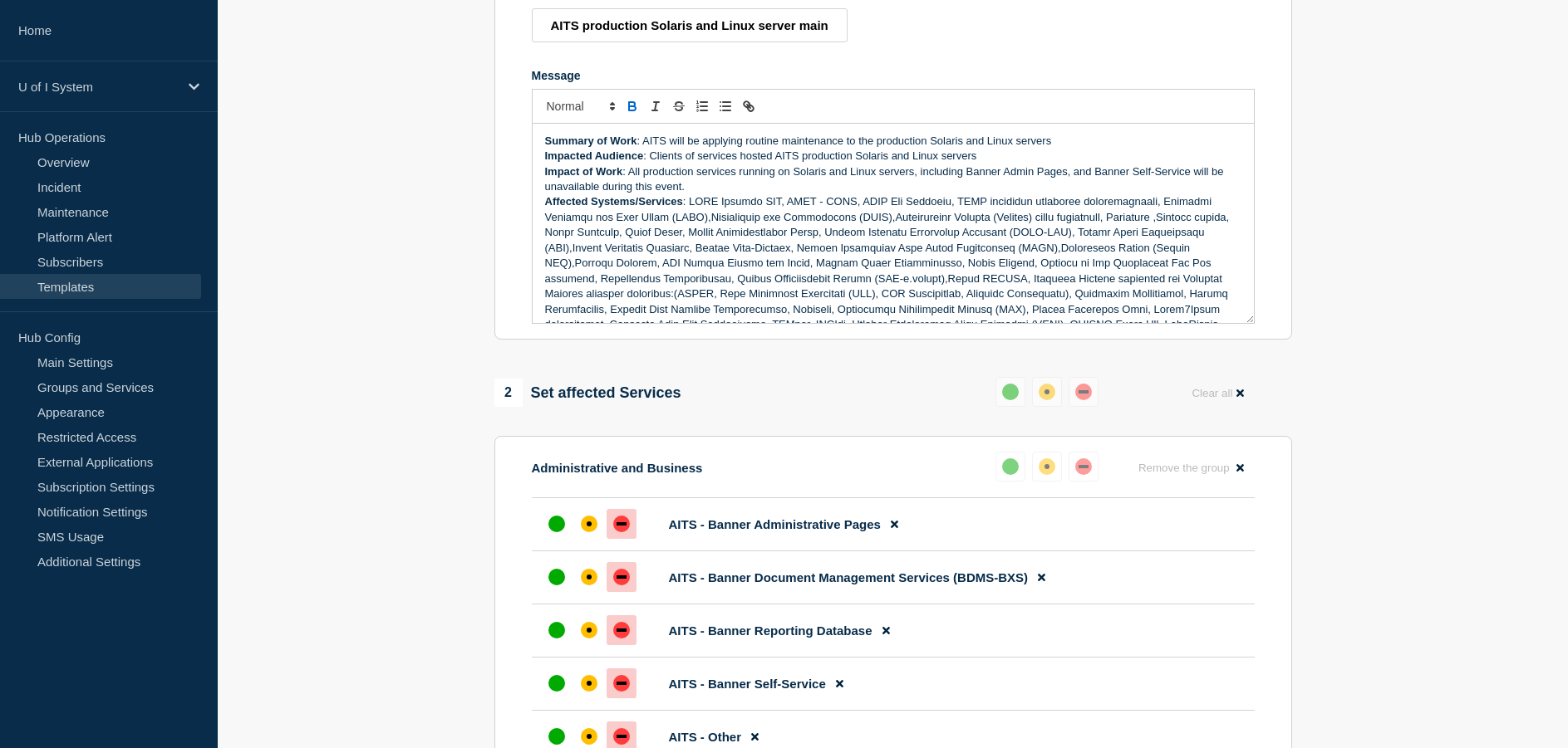
scroll to position [217, 0]
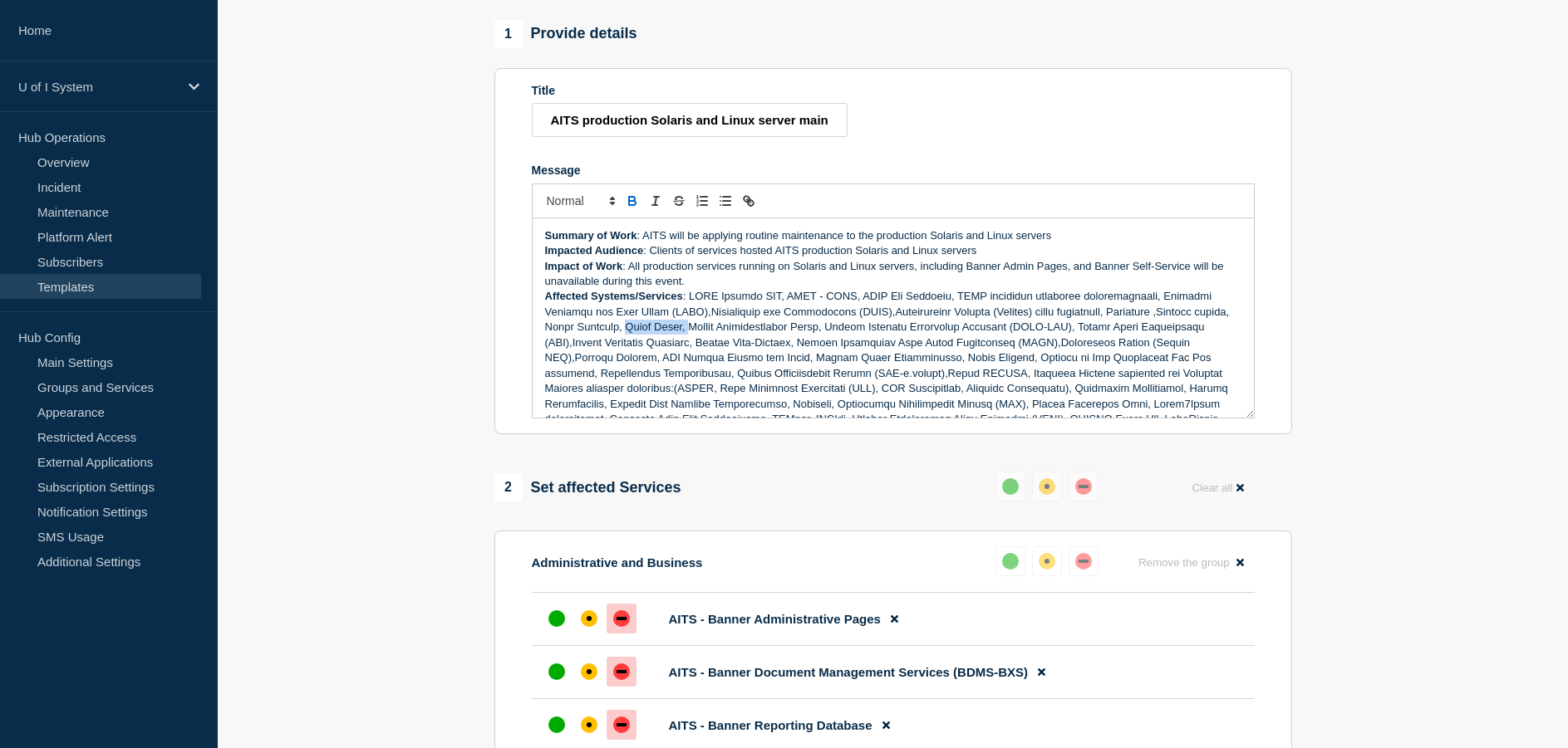
drag, startPoint x: 718, startPoint y: 340, endPoint x: 661, endPoint y: 339, distance: 57.0
click at [661, 339] on p "Affected Systems/Services" at bounding box center [893, 465] width 697 height 352
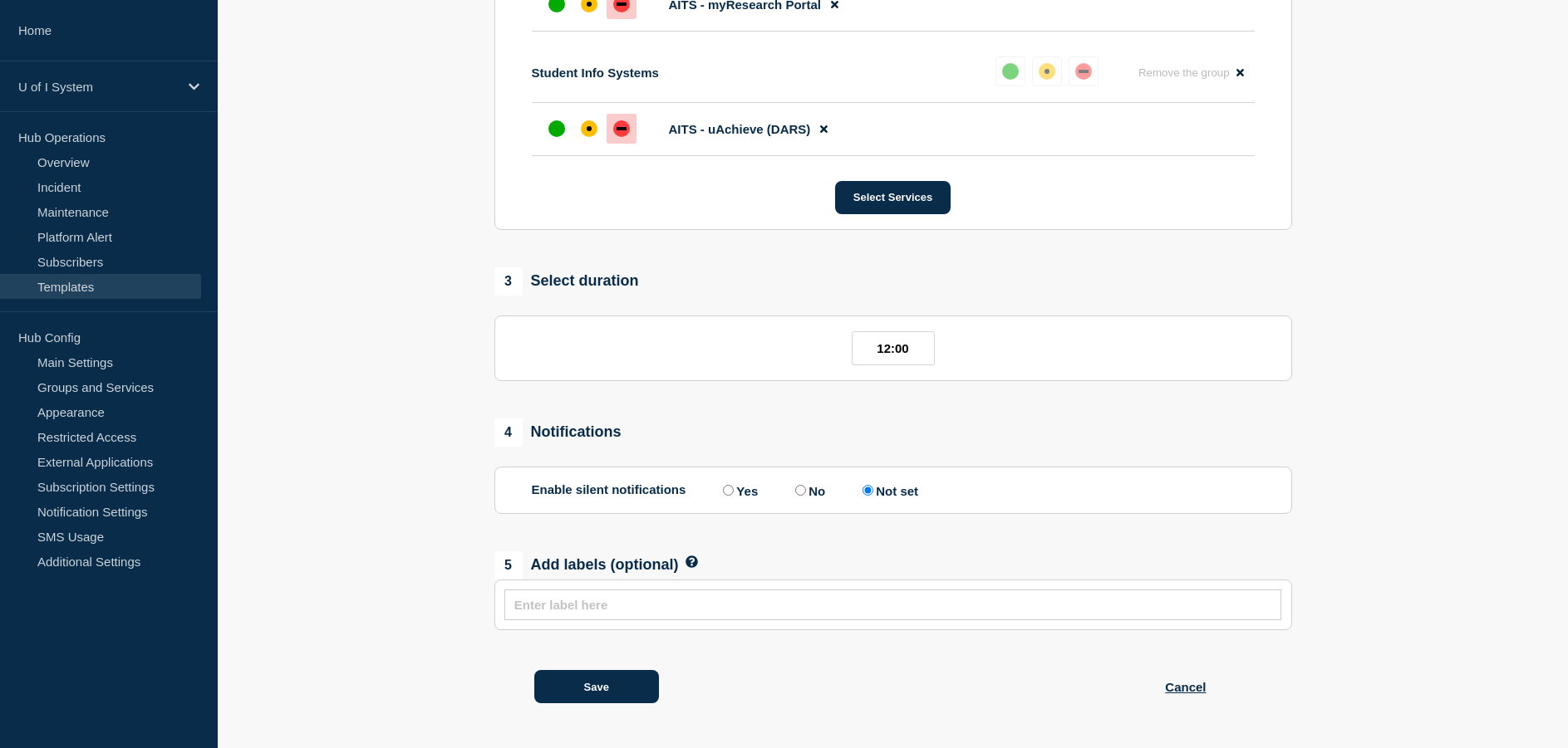
scroll to position [3507, 0]
click at [613, 679] on button "Save" at bounding box center [596, 686] width 125 height 33
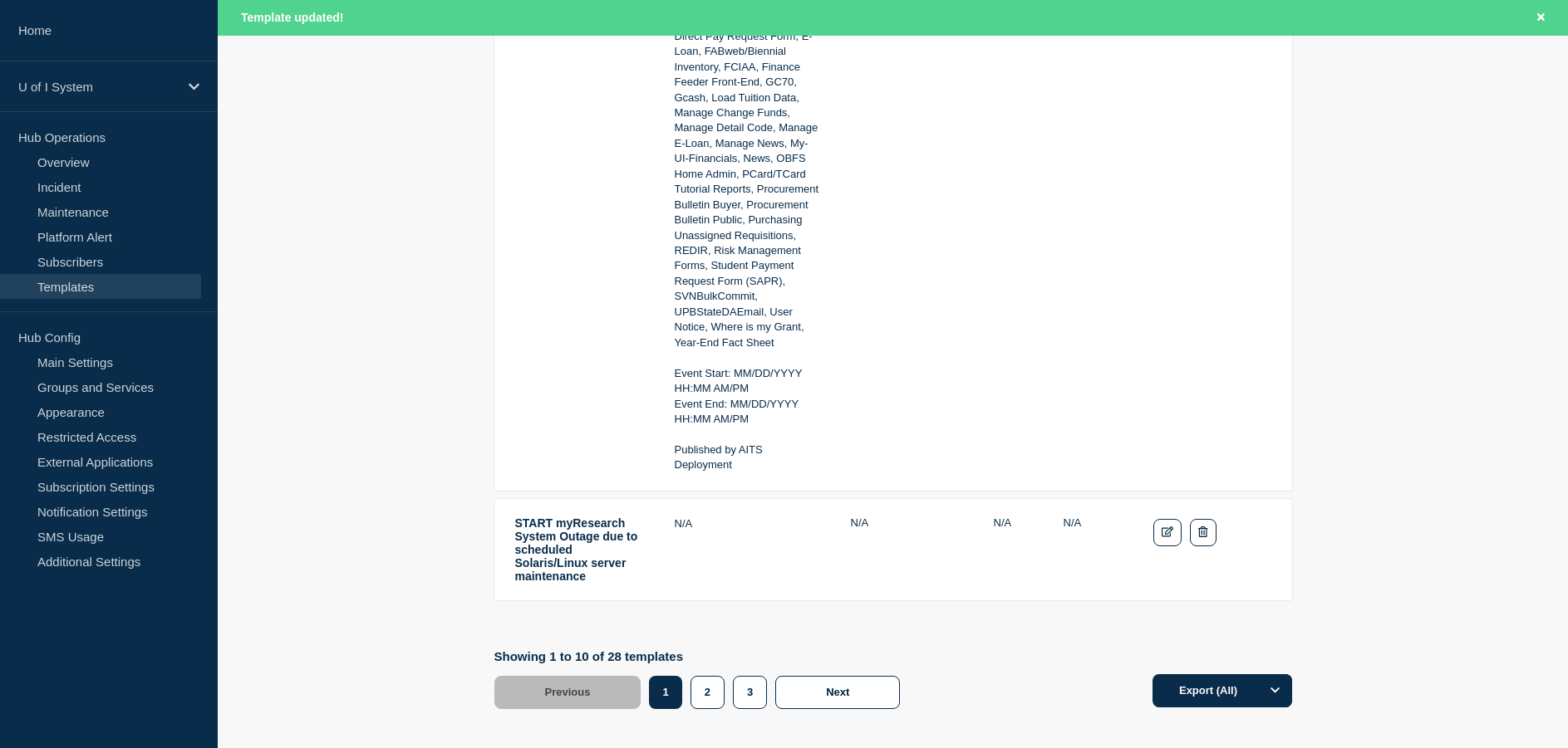
scroll to position [3832, 0]
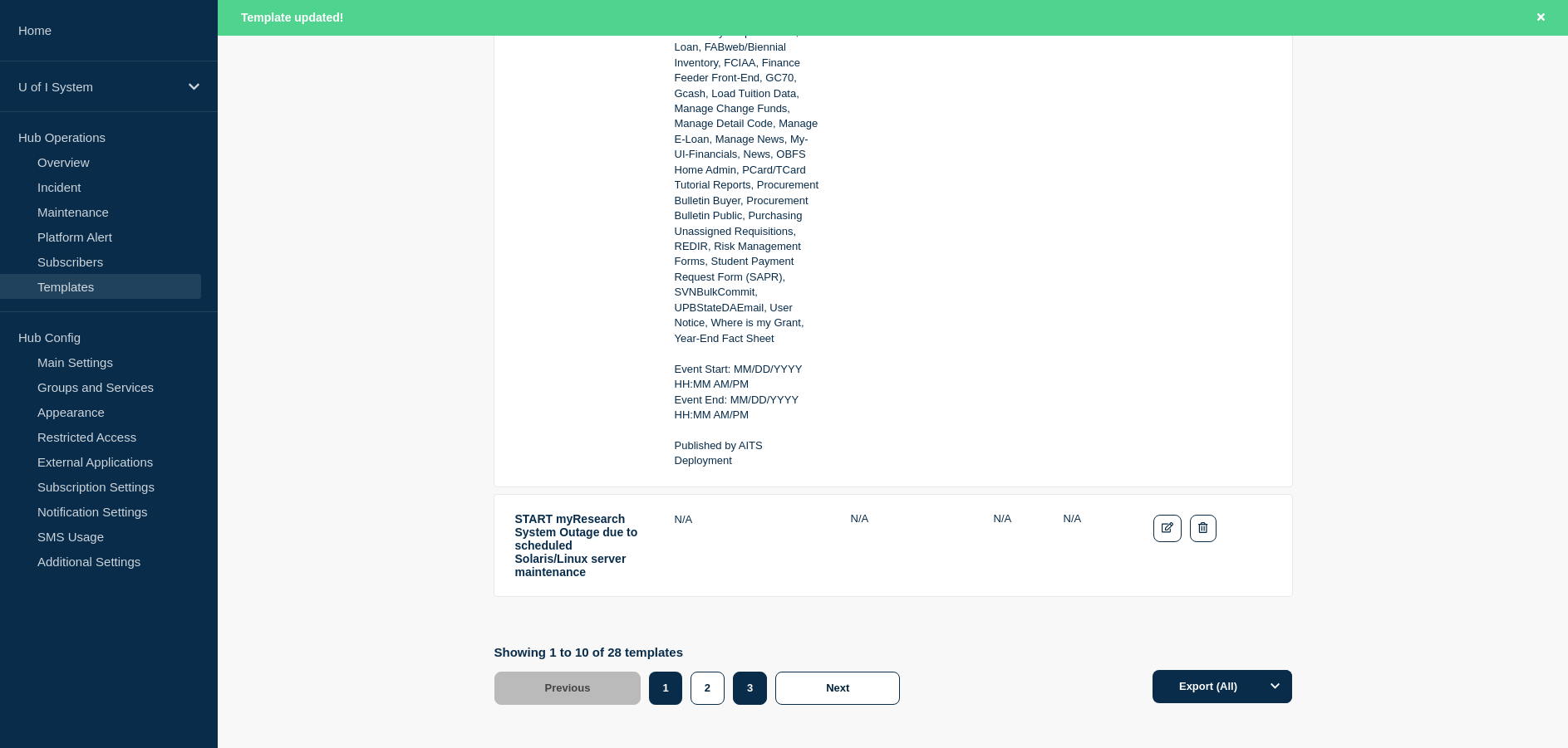
click at [753, 672] on button "3" at bounding box center [750, 688] width 34 height 33
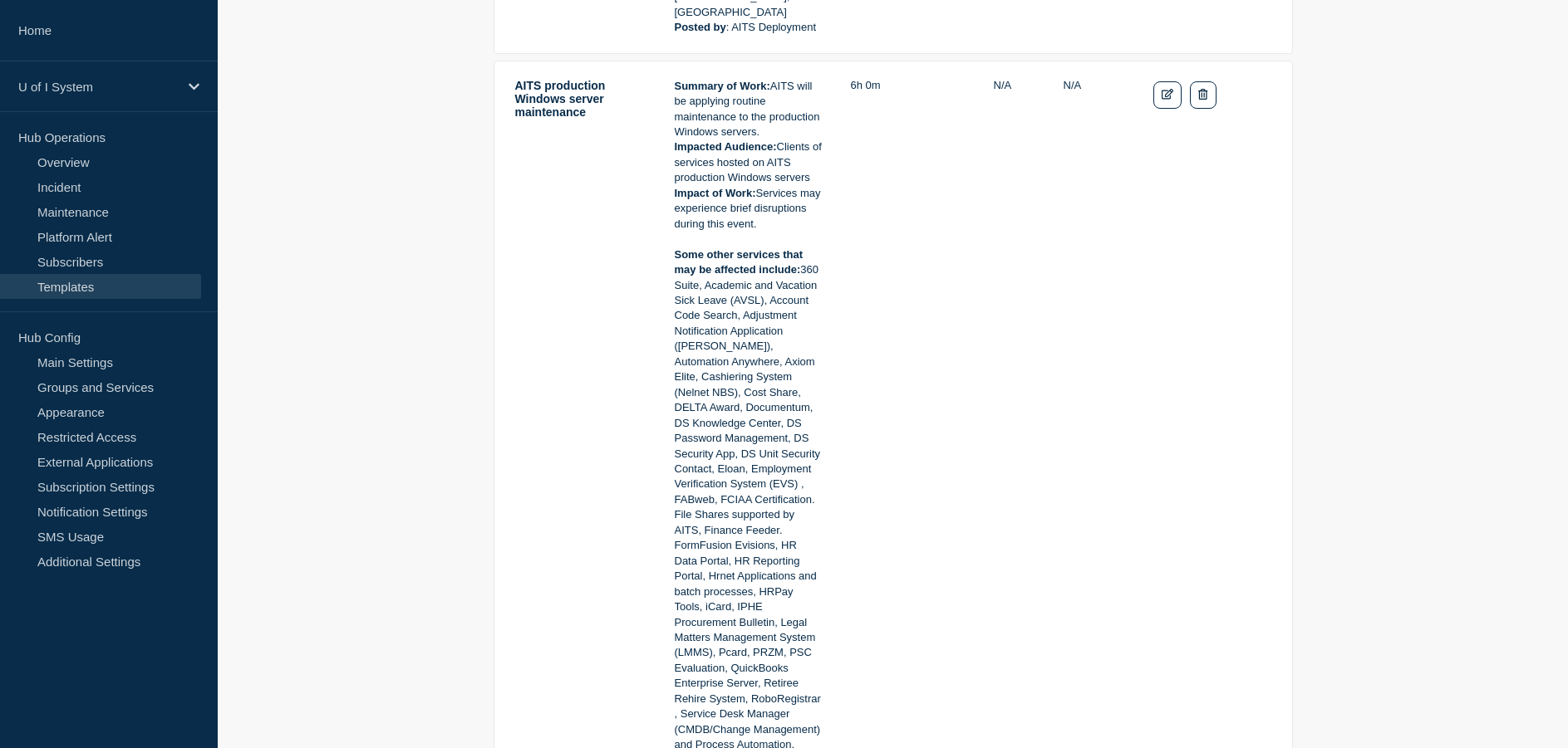
scroll to position [5708, 0]
